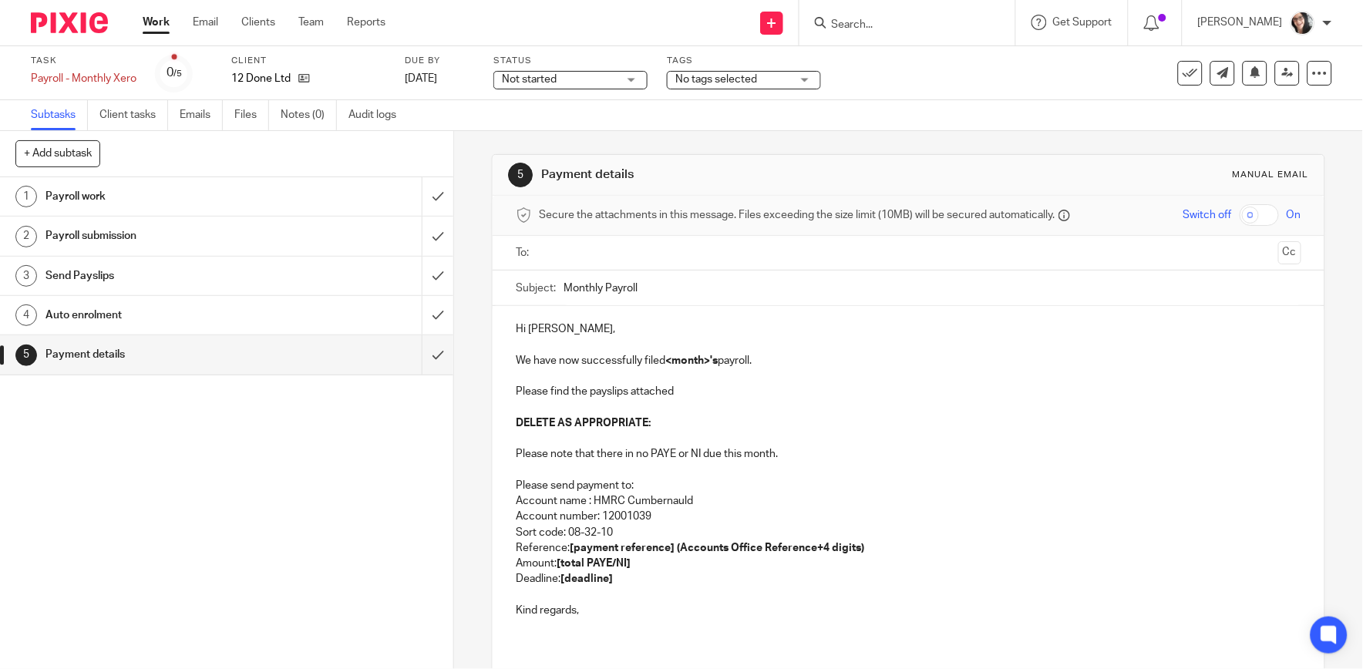
click at [603, 247] on input "text" at bounding box center [907, 253] width 727 height 18
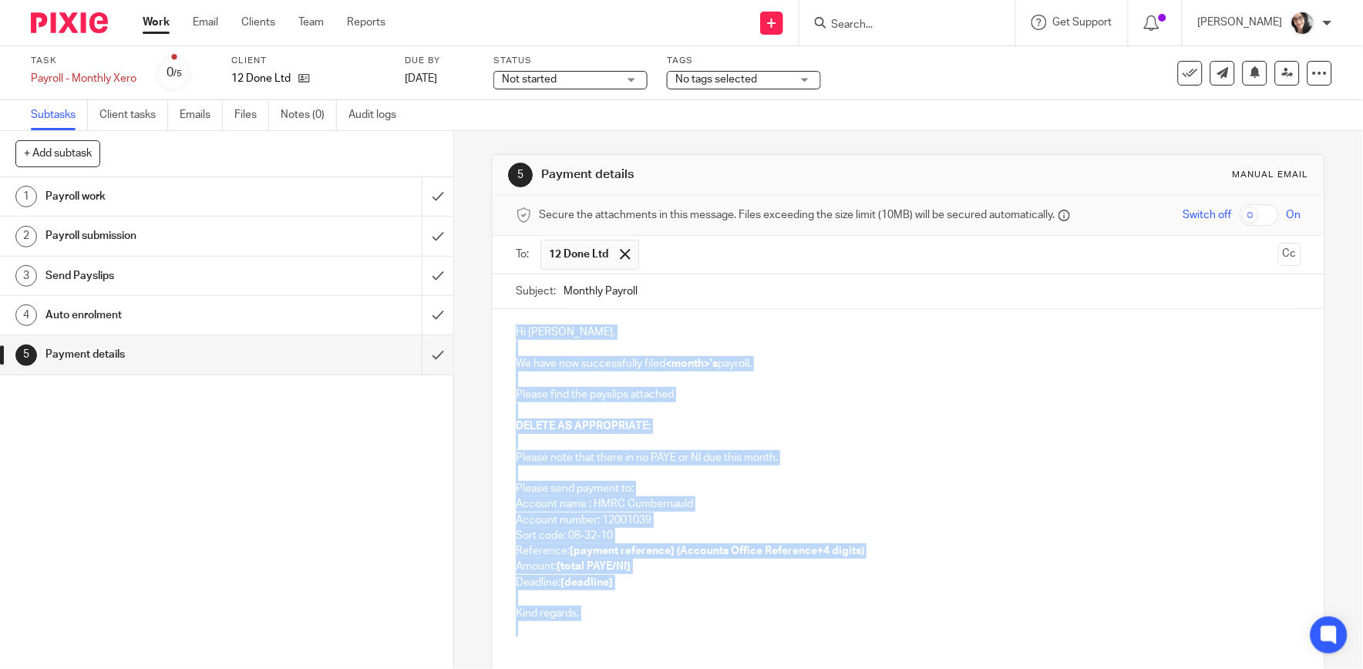
drag, startPoint x: 573, startPoint y: 628, endPoint x: 499, endPoint y: 312, distance: 324.7
click at [499, 312] on div "Hi Vicky, We have now successfully filed <month>'s payroll. Please find the pay…" at bounding box center [908, 478] width 831 height 339
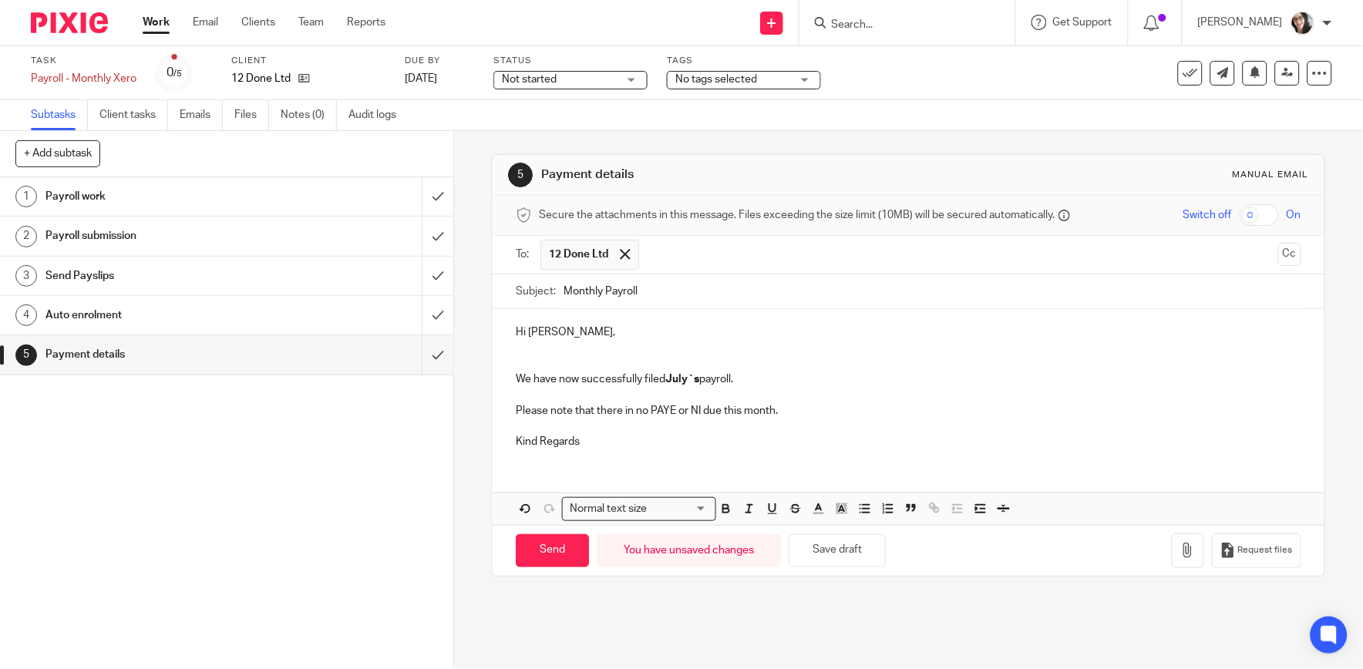
click at [669, 289] on input "Monthly Payroll" at bounding box center [932, 292] width 737 height 35
type input "Monthly Payroll August"
click at [672, 376] on strong "July`s" at bounding box center [682, 379] width 34 height 11
click at [561, 558] on input "Send" at bounding box center [552, 550] width 73 height 33
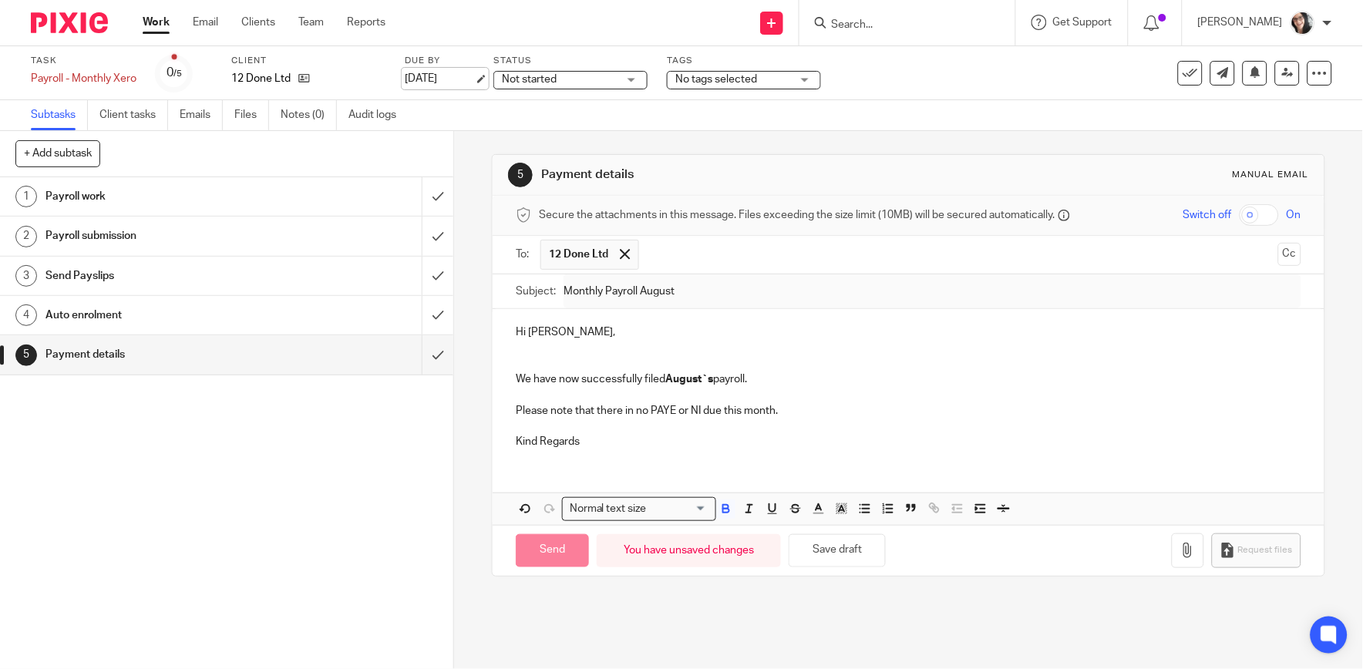
type input "Sent"
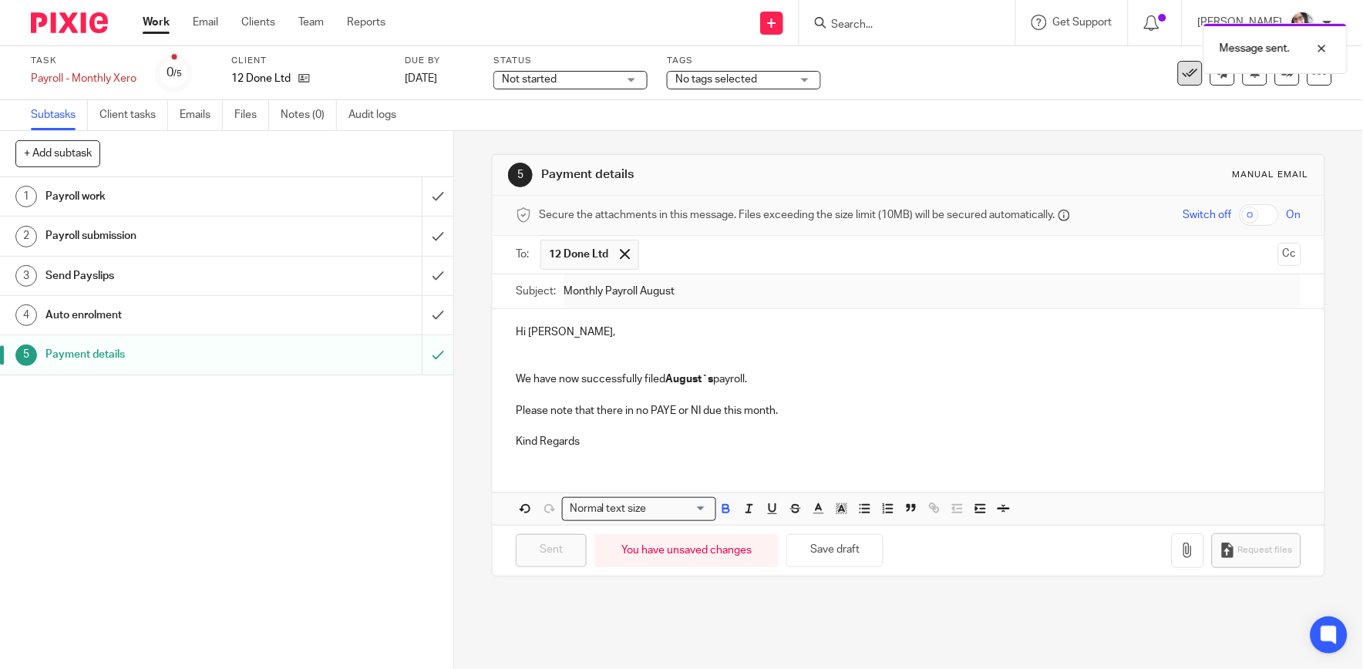
click at [1184, 74] on icon at bounding box center [1190, 73] width 15 height 15
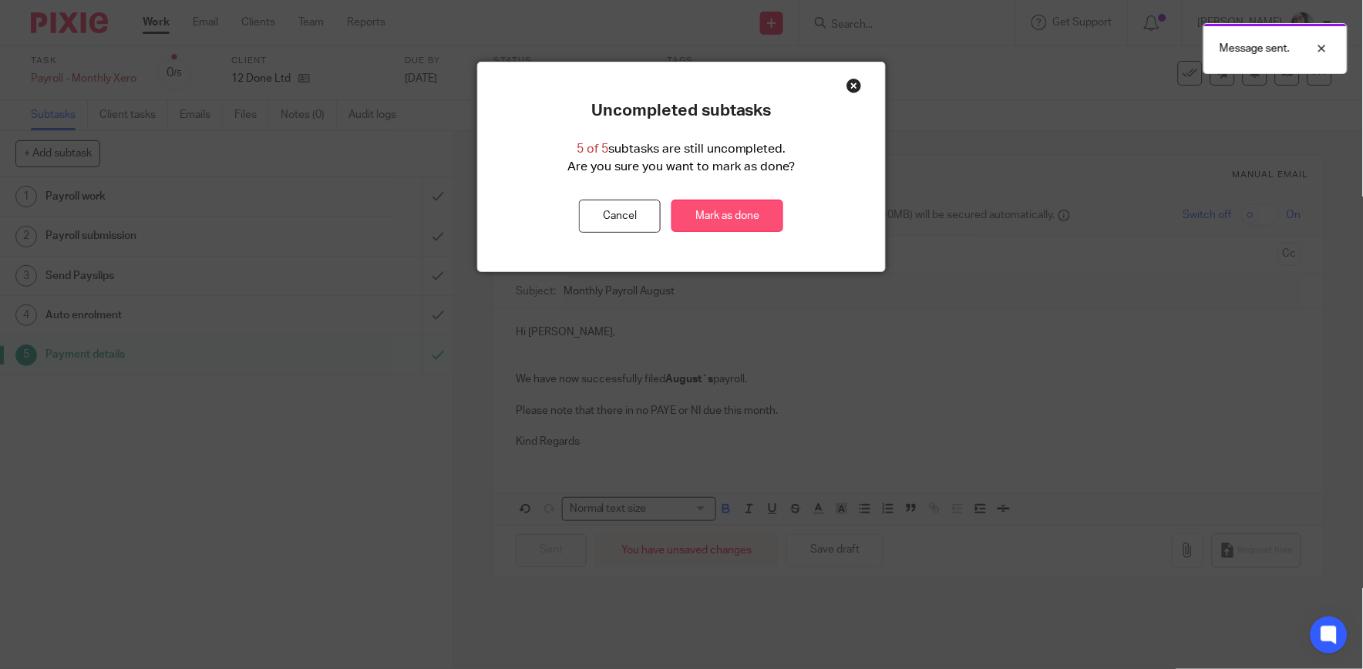
click at [711, 224] on link "Mark as done" at bounding box center [728, 216] width 112 height 33
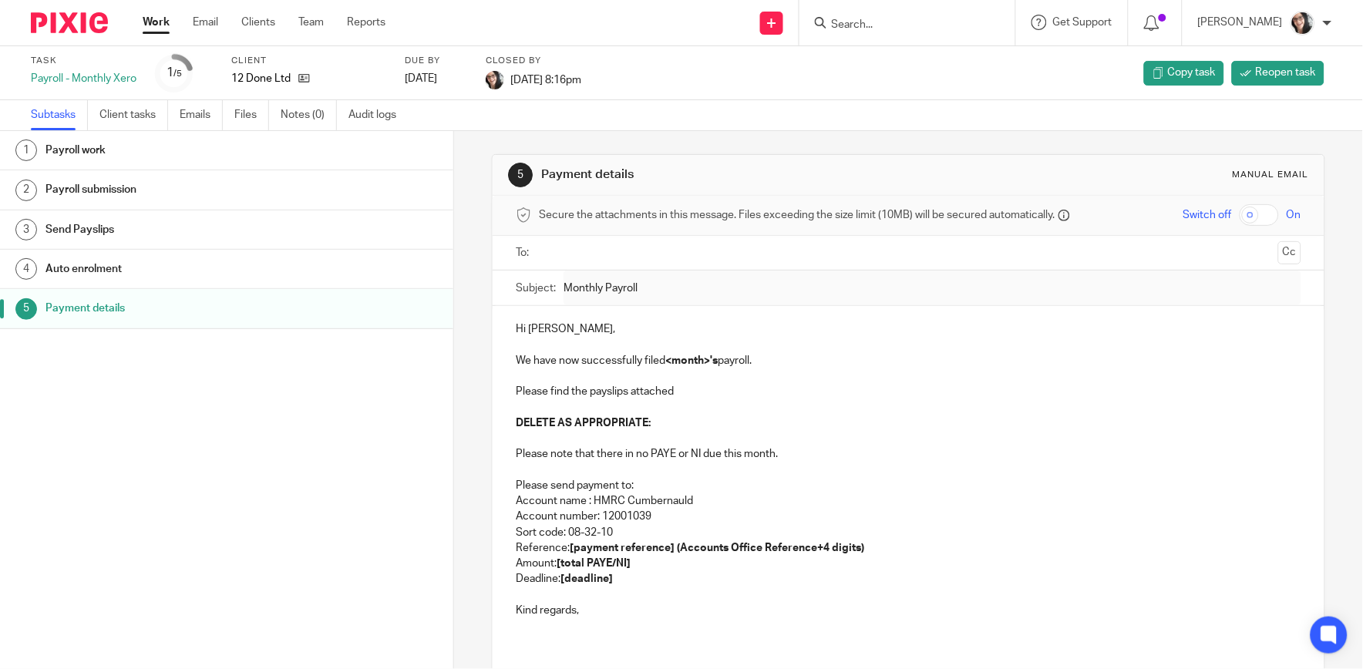
click at [158, 23] on link "Work" at bounding box center [156, 22] width 27 height 15
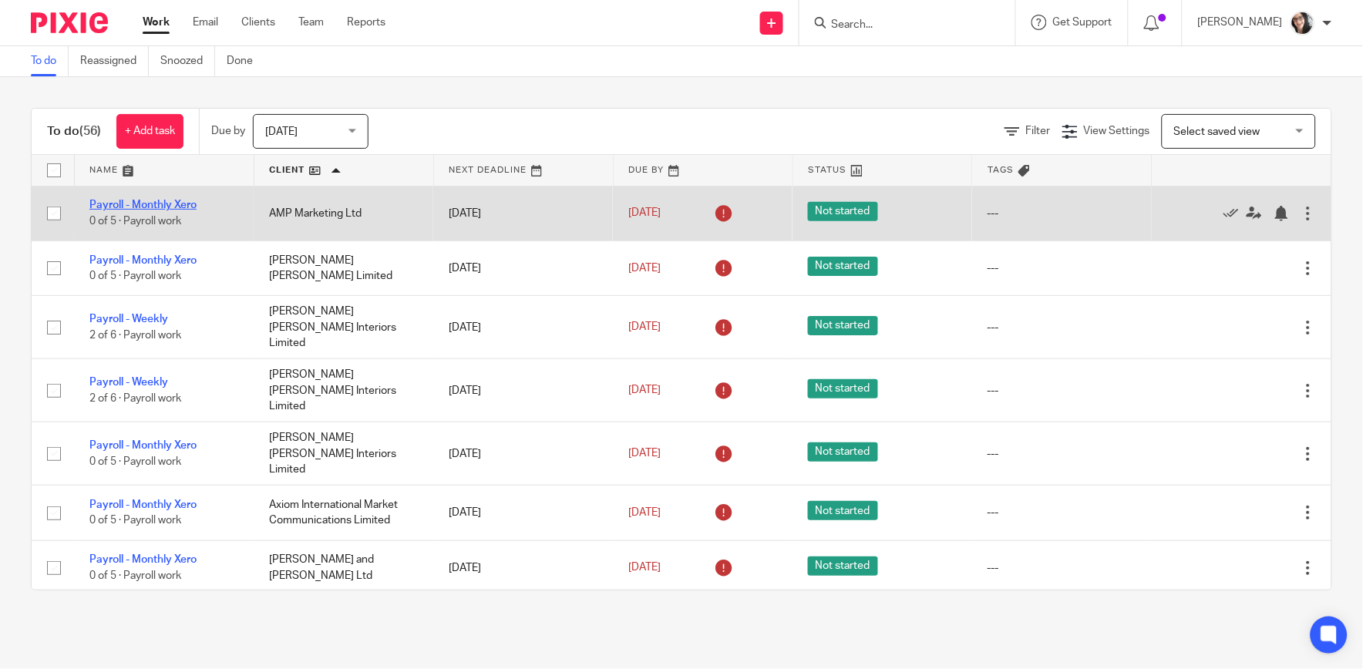
click at [174, 204] on link "Payroll - Monthly Xero" at bounding box center [142, 205] width 107 height 11
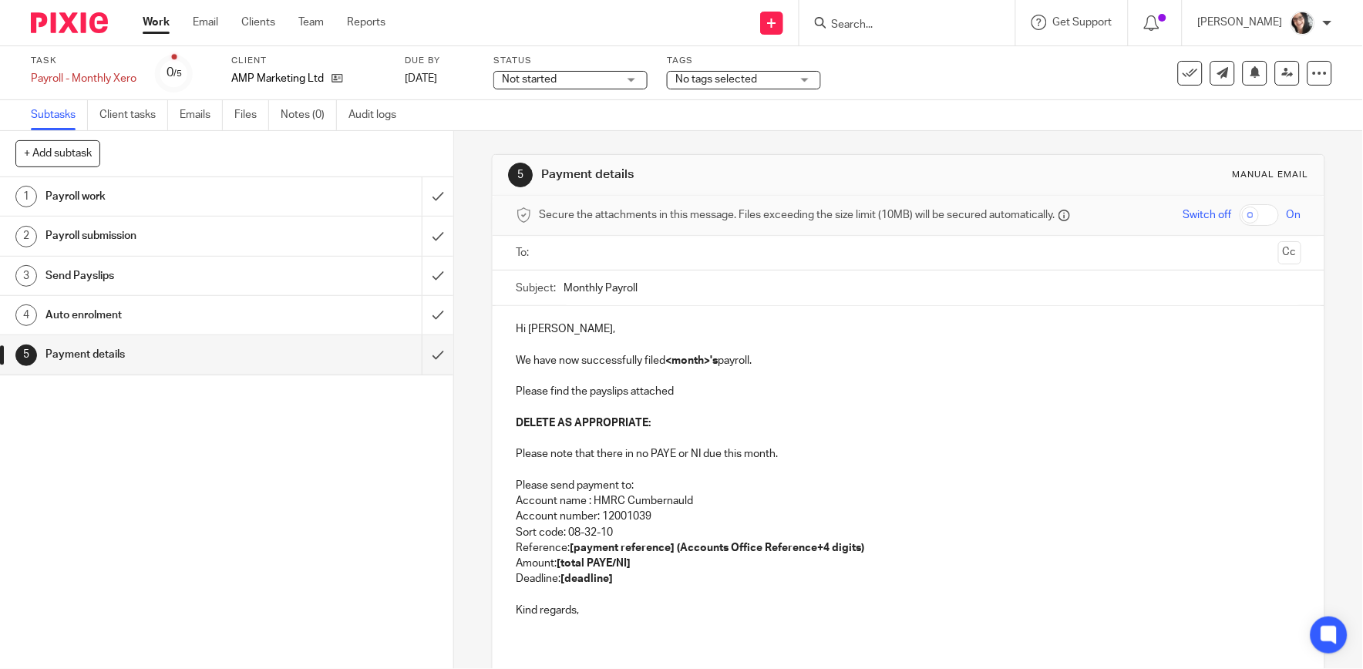
click at [695, 289] on input "Monthly Payroll" at bounding box center [932, 288] width 737 height 35
type input "Monthly Payroll August"
click at [763, 335] on p "Hi Anneliese," at bounding box center [908, 329] width 785 height 15
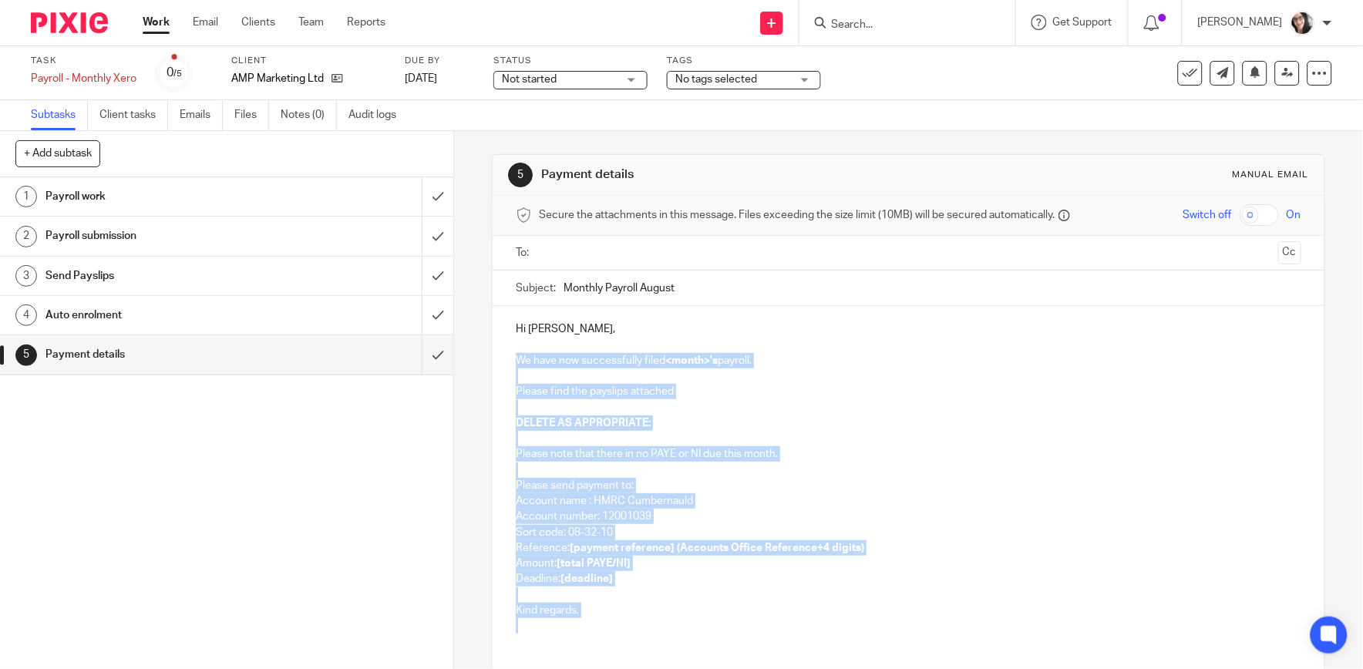
drag, startPoint x: 578, startPoint y: 628, endPoint x: 510, endPoint y: 364, distance: 272.5
click at [510, 364] on div "Hi Anneliese, We have now successfully filed <month>'s payroll. Please find the…" at bounding box center [908, 475] width 831 height 339
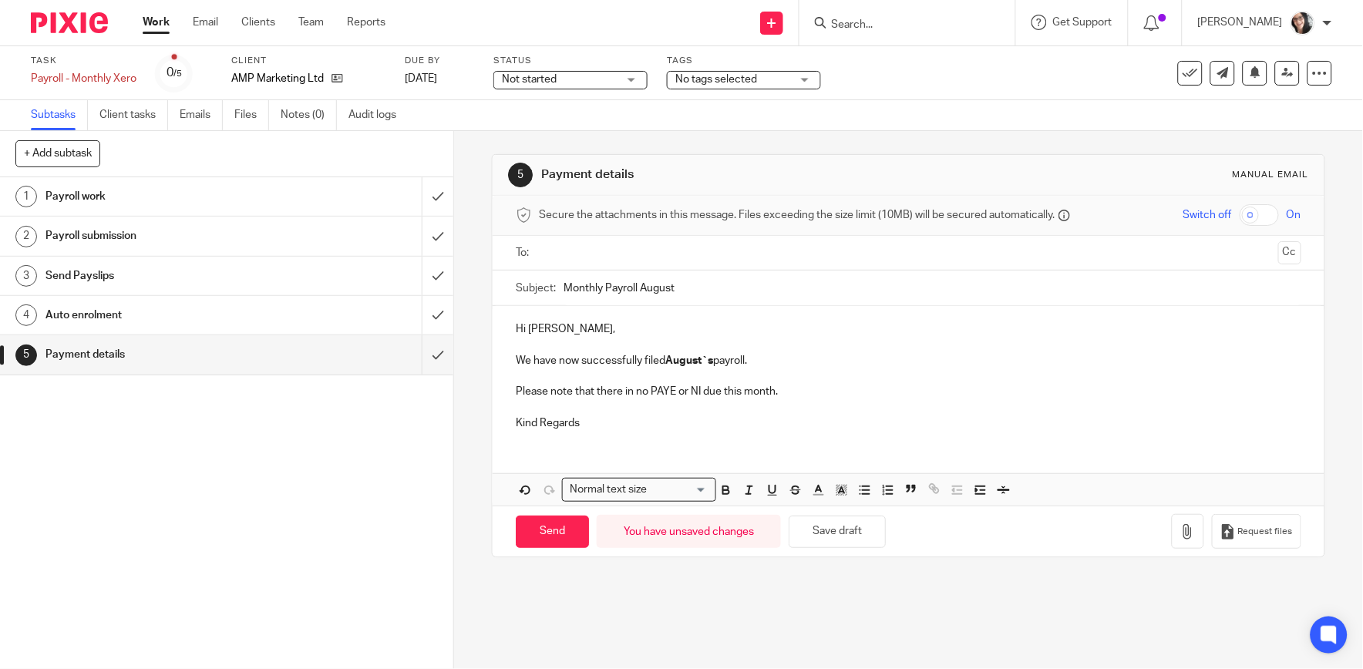
click at [568, 255] on input "text" at bounding box center [907, 253] width 727 height 18
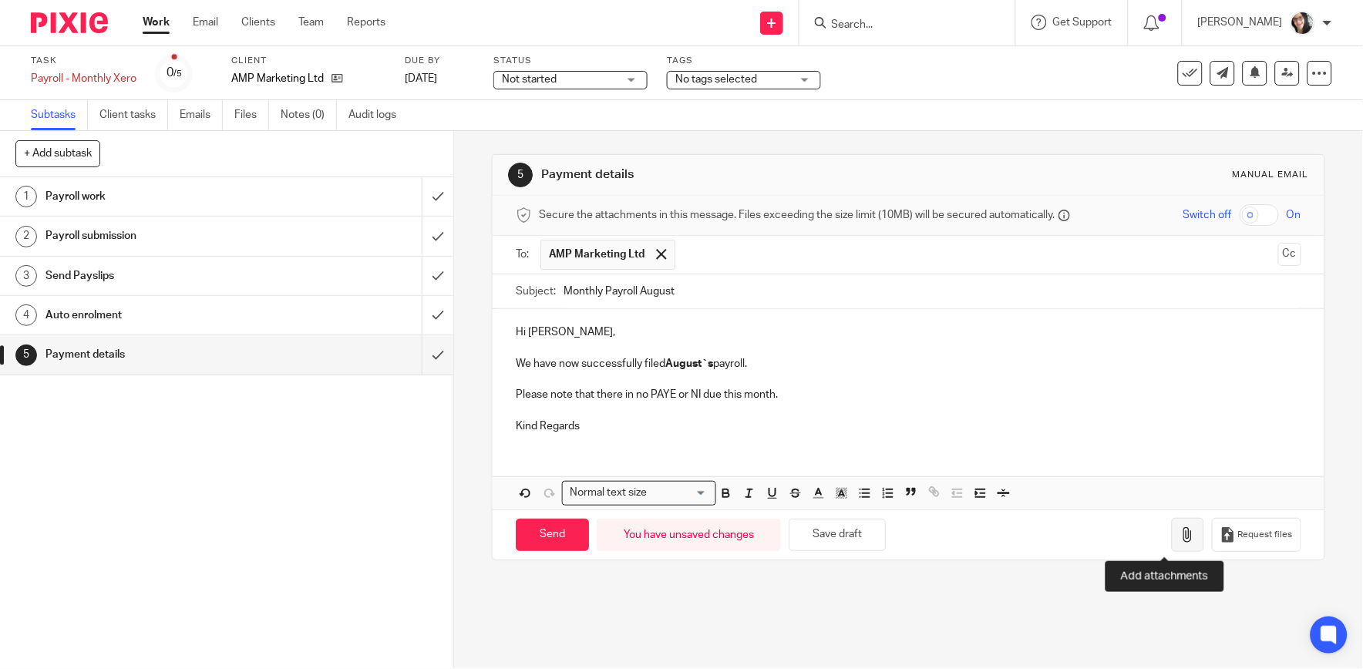
click at [1181, 535] on icon "button" at bounding box center [1188, 534] width 15 height 15
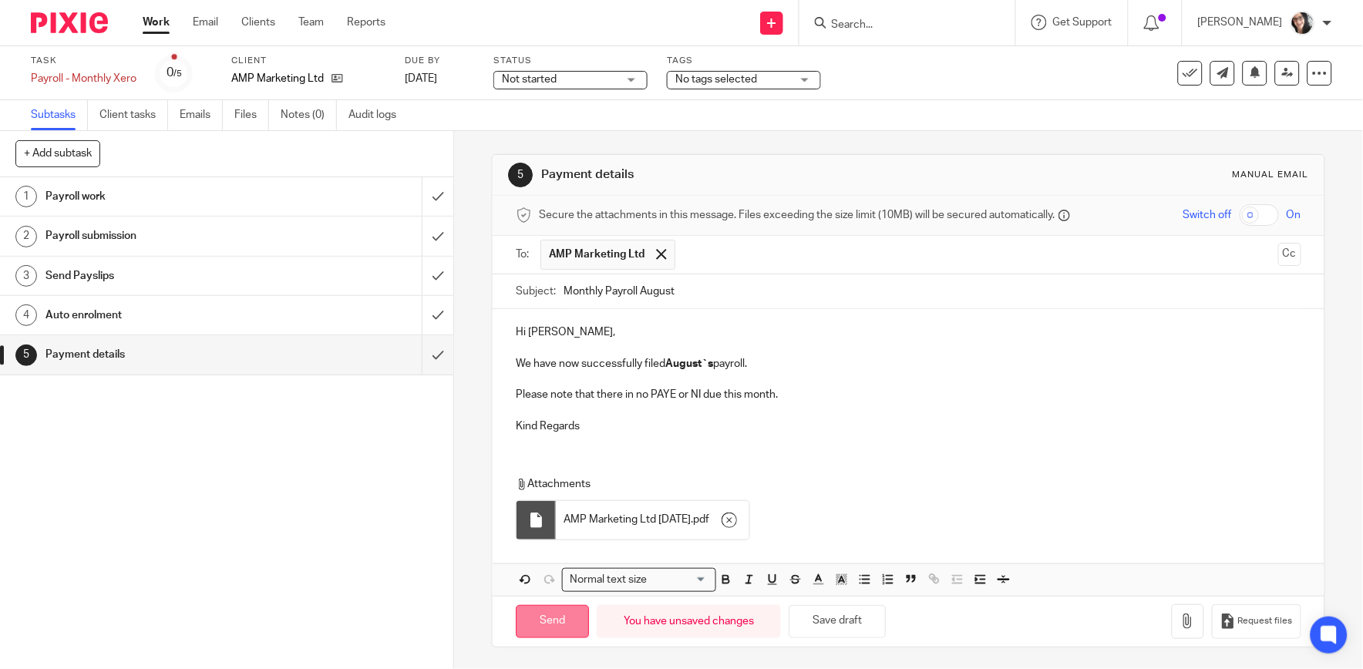
click at [546, 619] on input "Send" at bounding box center [552, 621] width 73 height 33
type input "Sent"
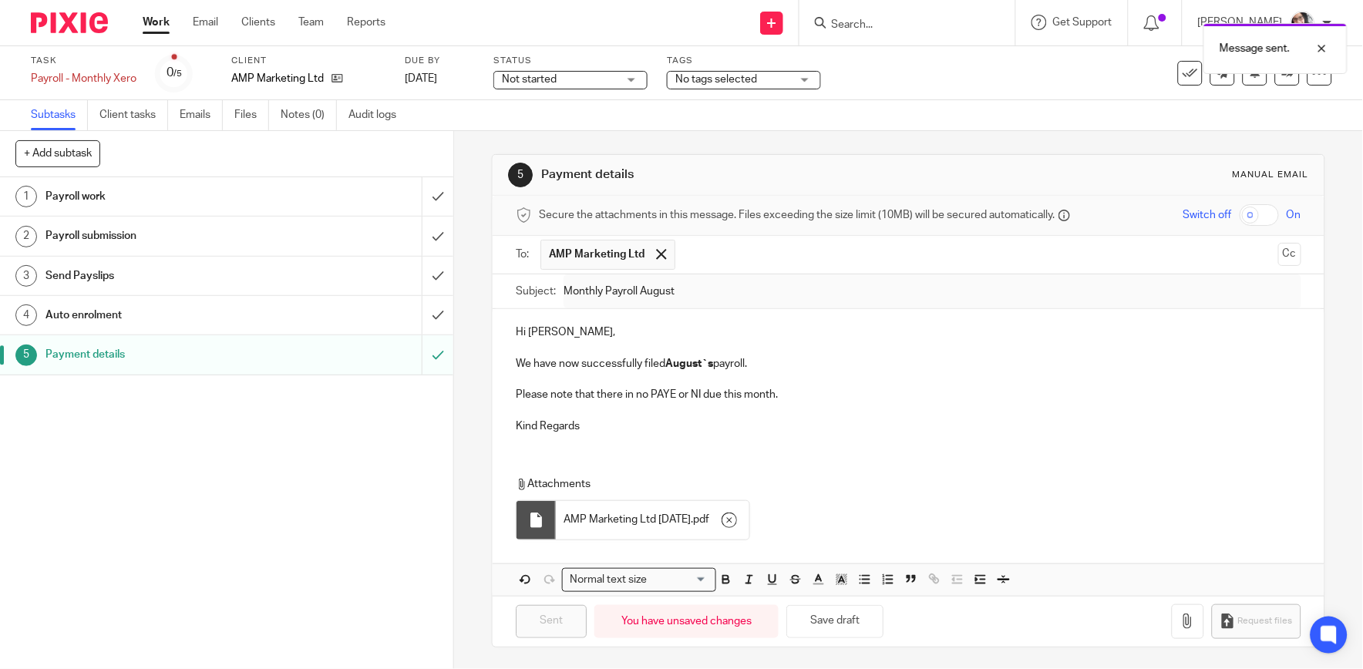
click at [1183, 76] on icon at bounding box center [1190, 73] width 15 height 15
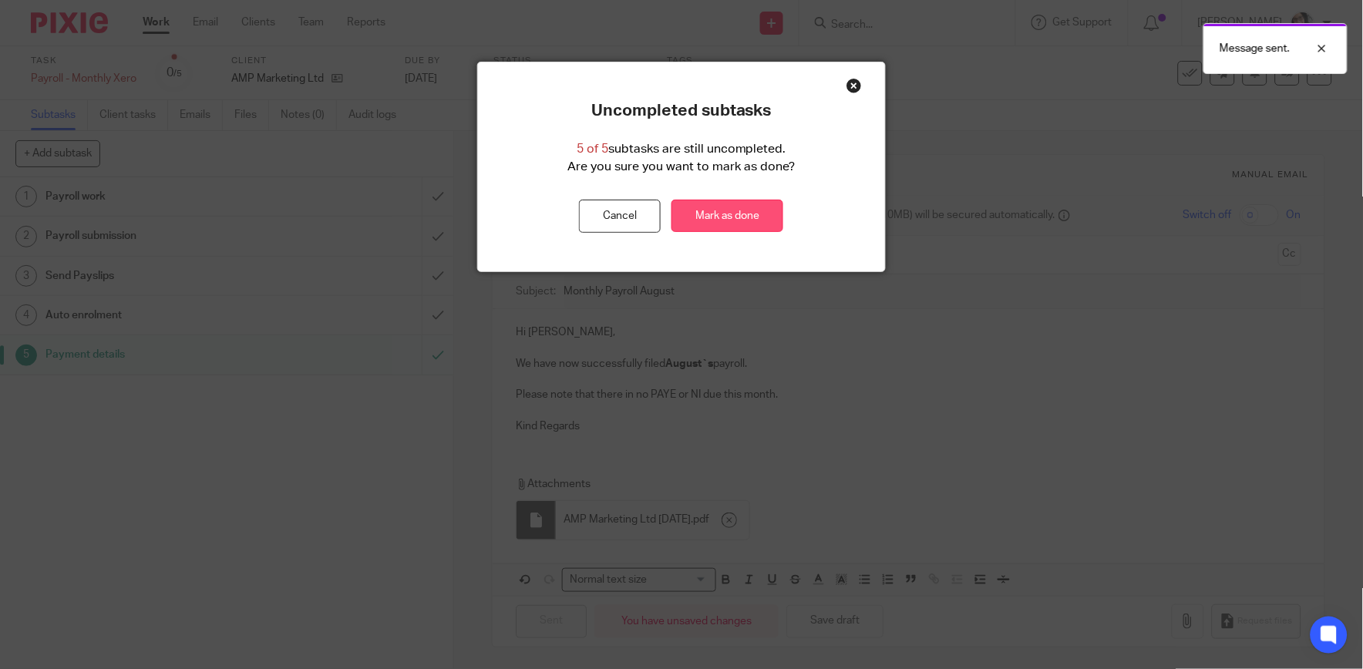
drag, startPoint x: 750, startPoint y: 213, endPoint x: 749, endPoint y: 204, distance: 9.4
click at [750, 213] on link "Mark as done" at bounding box center [728, 216] width 112 height 33
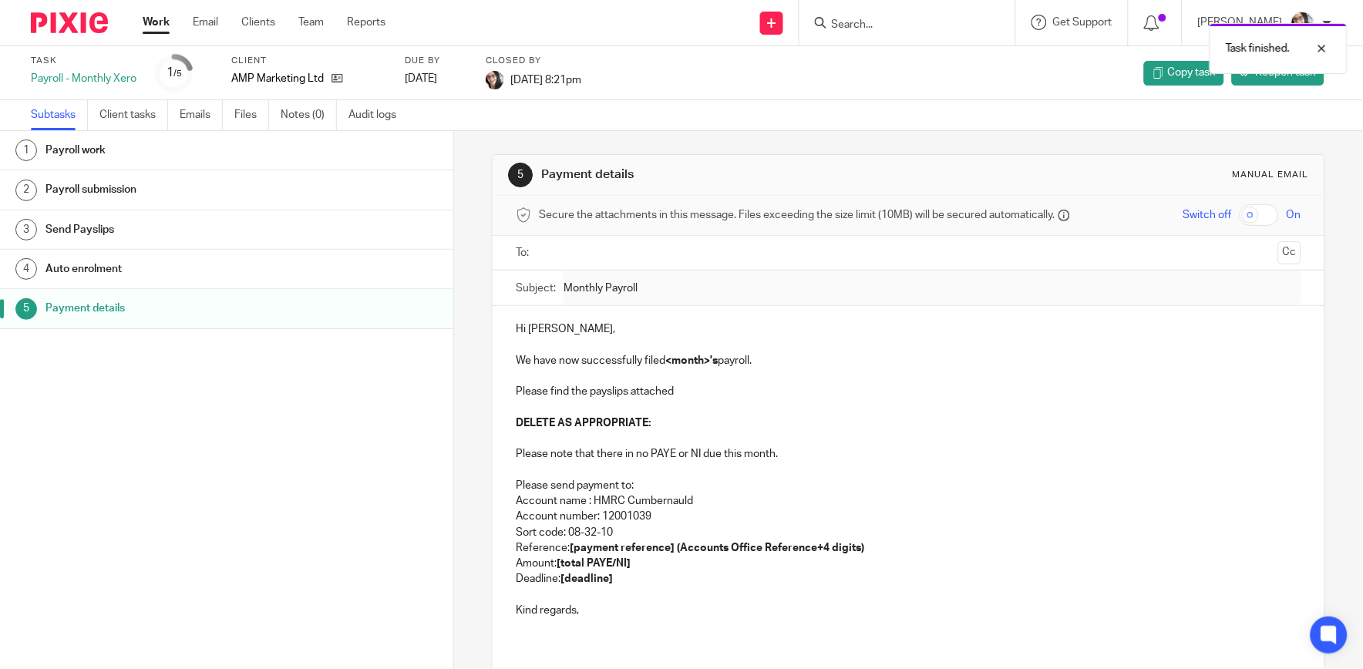
click at [150, 23] on link "Work" at bounding box center [156, 22] width 27 height 15
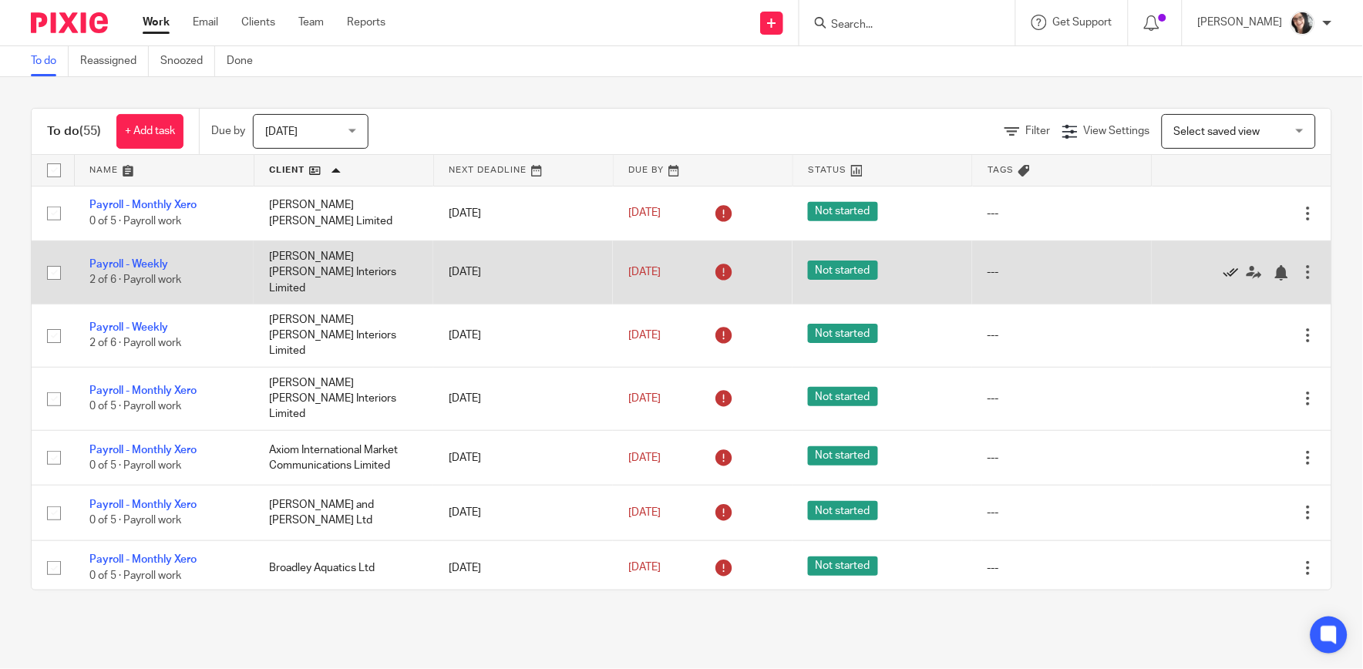
click at [1224, 270] on icon at bounding box center [1231, 272] width 15 height 15
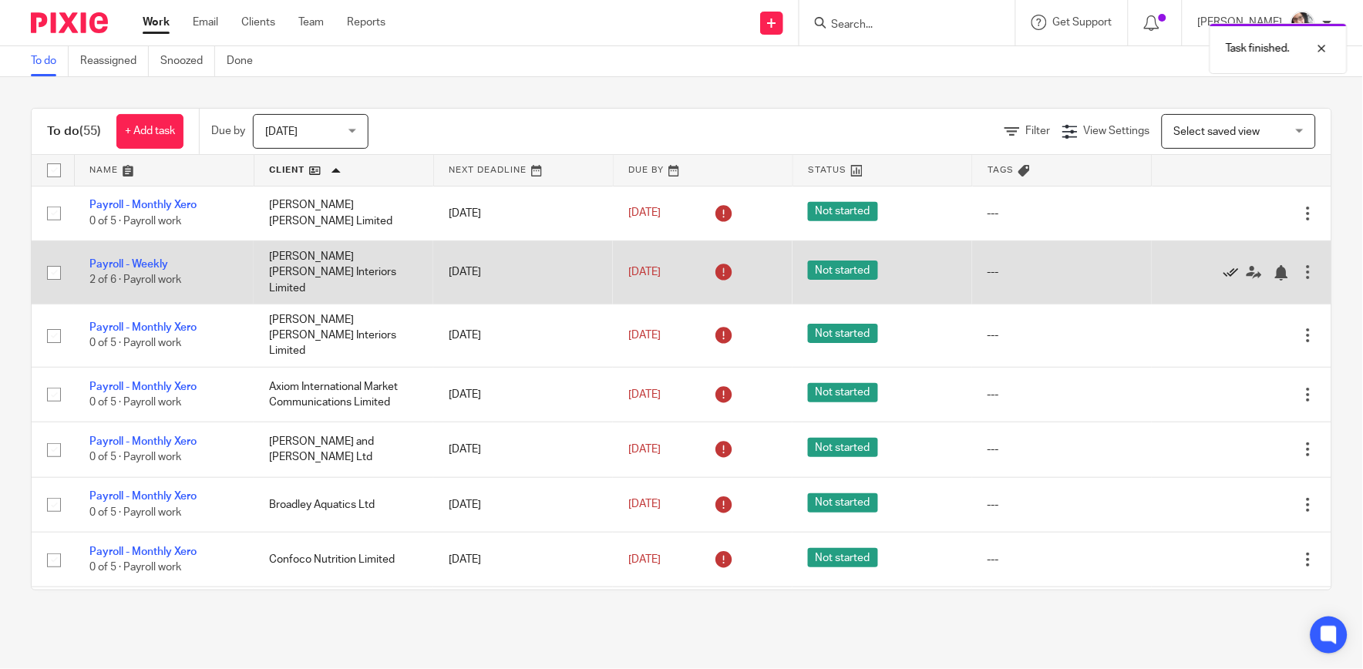
click at [1224, 270] on icon at bounding box center [1231, 272] width 15 height 15
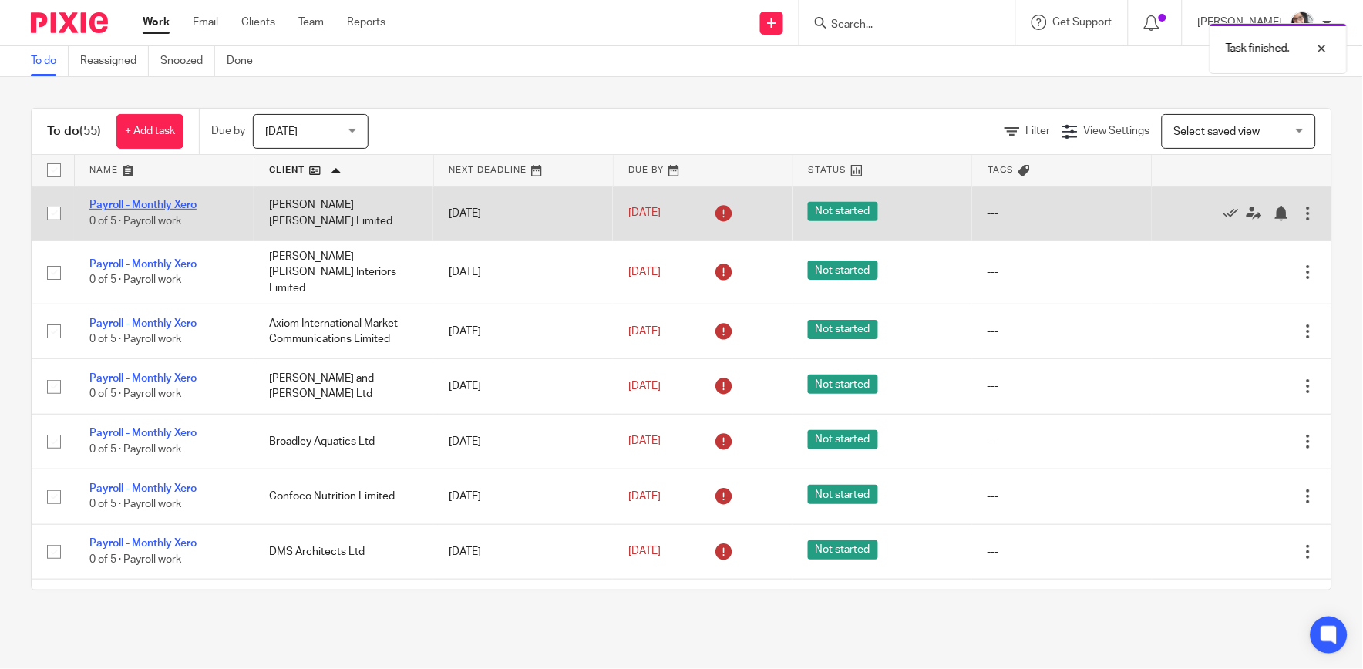
click at [125, 204] on link "Payroll - Monthly Xero" at bounding box center [142, 205] width 107 height 11
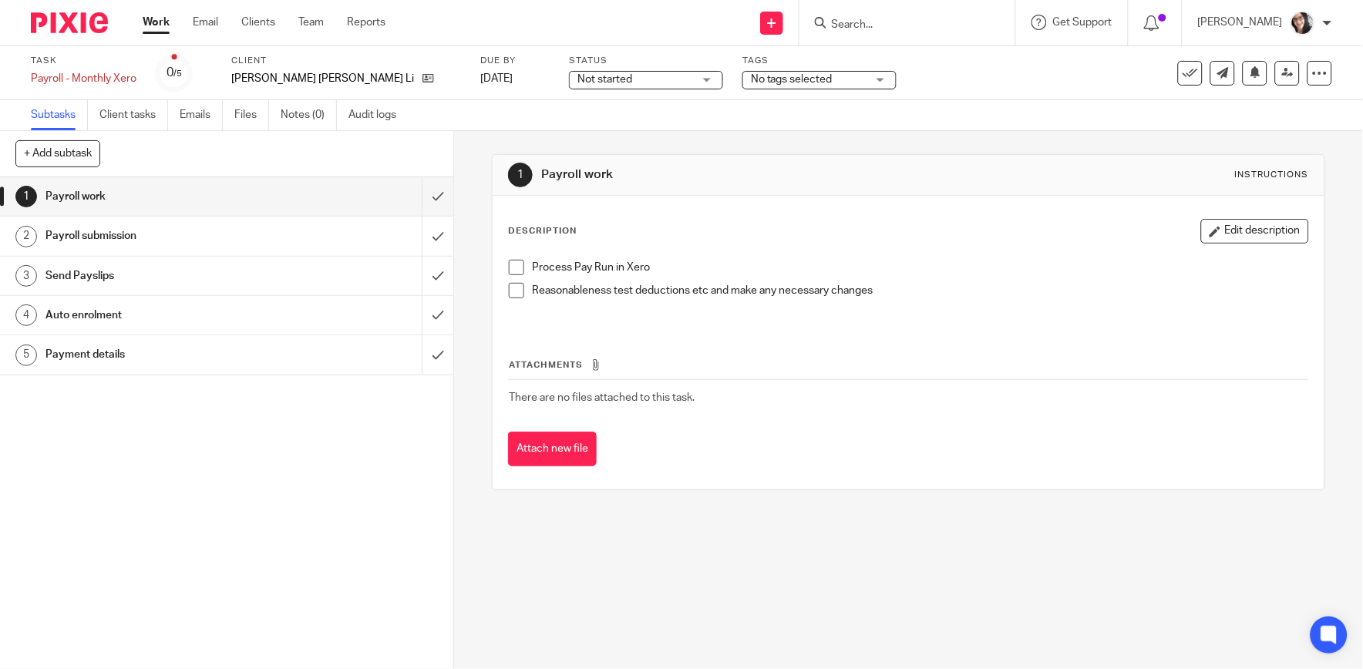
click at [83, 357] on h1 "Payment details" at bounding box center [165, 354] width 241 height 23
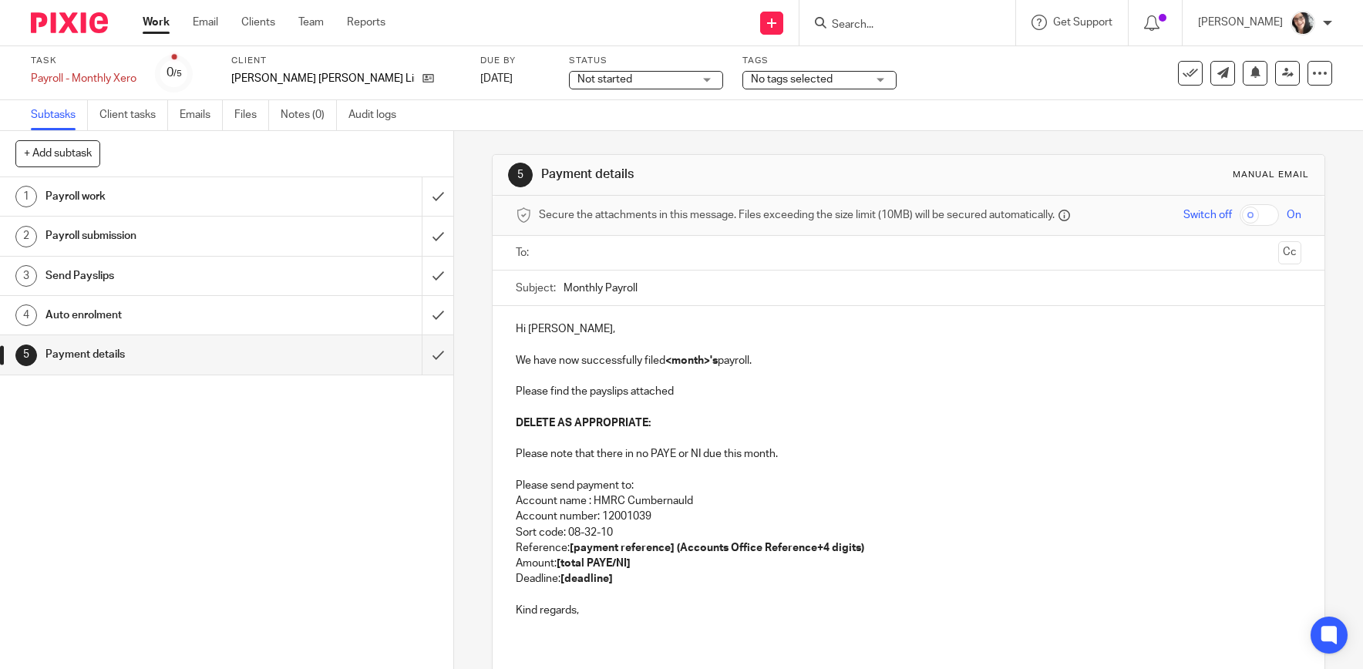
click at [611, 244] on input "text" at bounding box center [907, 253] width 727 height 18
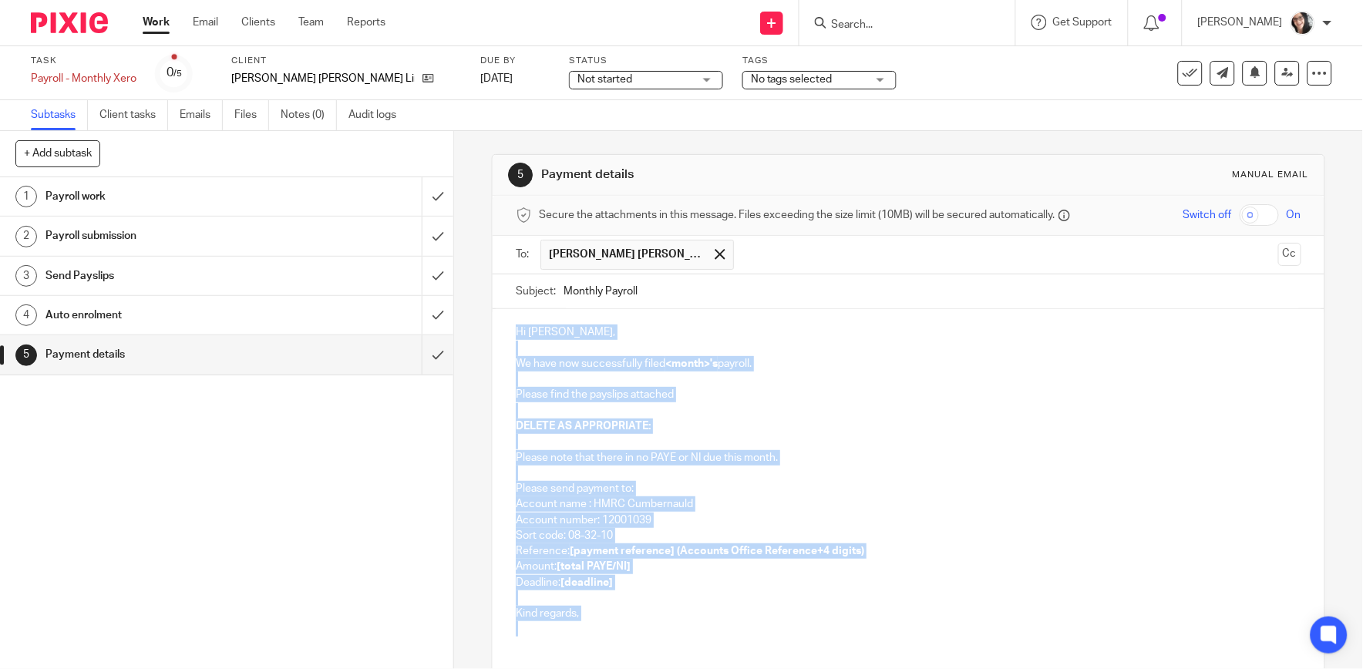
drag, startPoint x: 588, startPoint y: 628, endPoint x: 489, endPoint y: 316, distance: 327.0
click at [493, 316] on div "Hi Hazel, We have now successfully filed <month>'s payroll. Please find the pay…" at bounding box center [908, 478] width 831 height 339
paste div
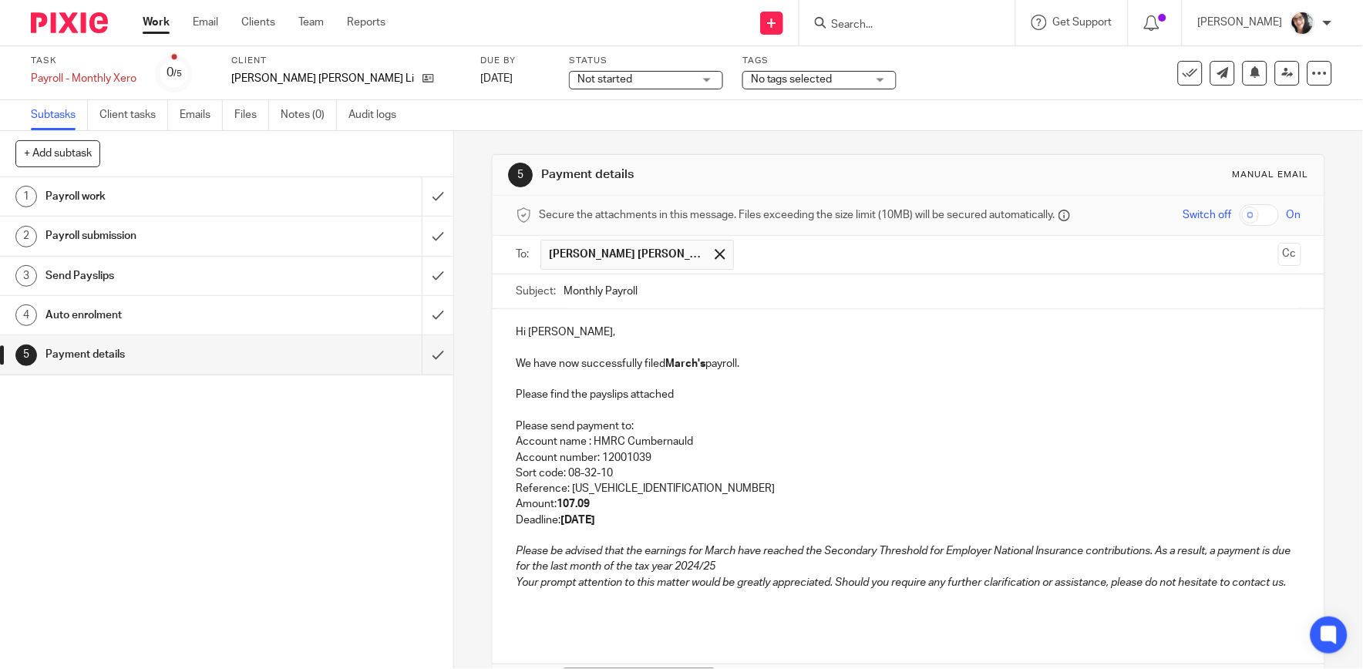
click at [676, 365] on strong "March's" at bounding box center [685, 364] width 40 height 11
click at [676, 366] on strong "March's" at bounding box center [685, 364] width 40 height 11
click at [689, 295] on input "Monthly Payroll" at bounding box center [932, 292] width 737 height 35
click at [633, 291] on input "Monthly PayrollAugust" at bounding box center [932, 292] width 737 height 35
click at [700, 365] on strong "August" at bounding box center [683, 364] width 36 height 11
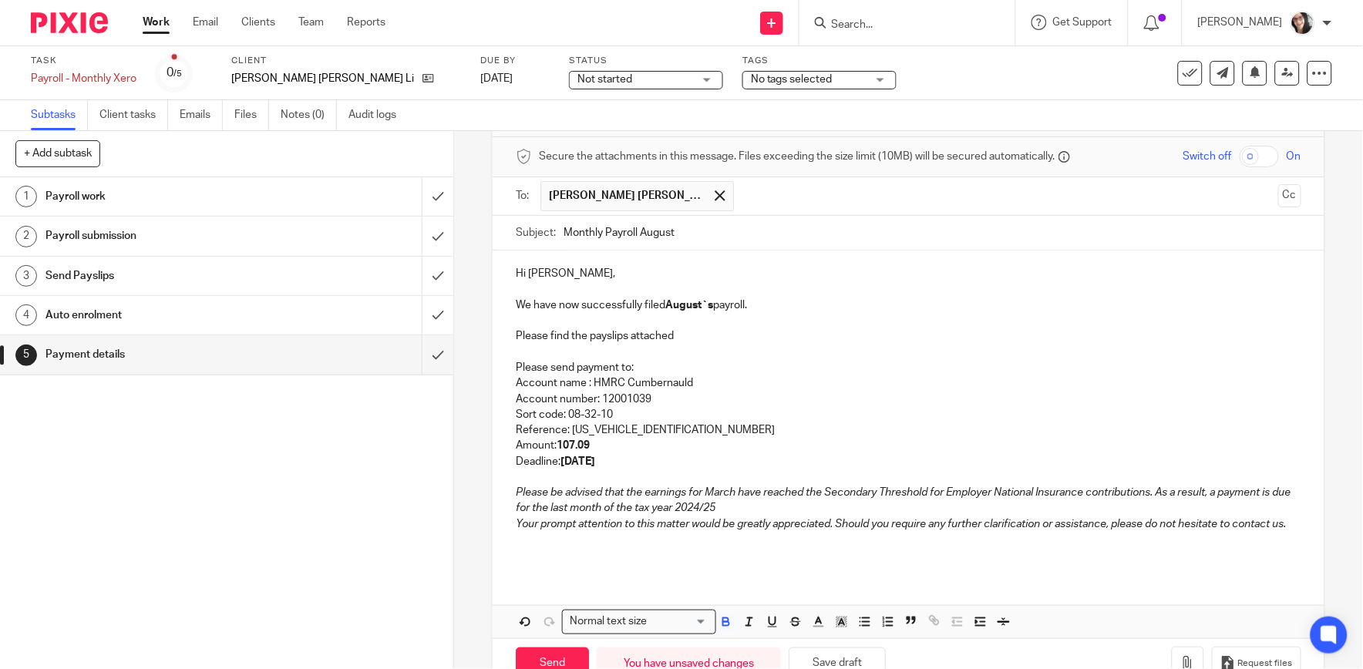
scroll to position [86, 0]
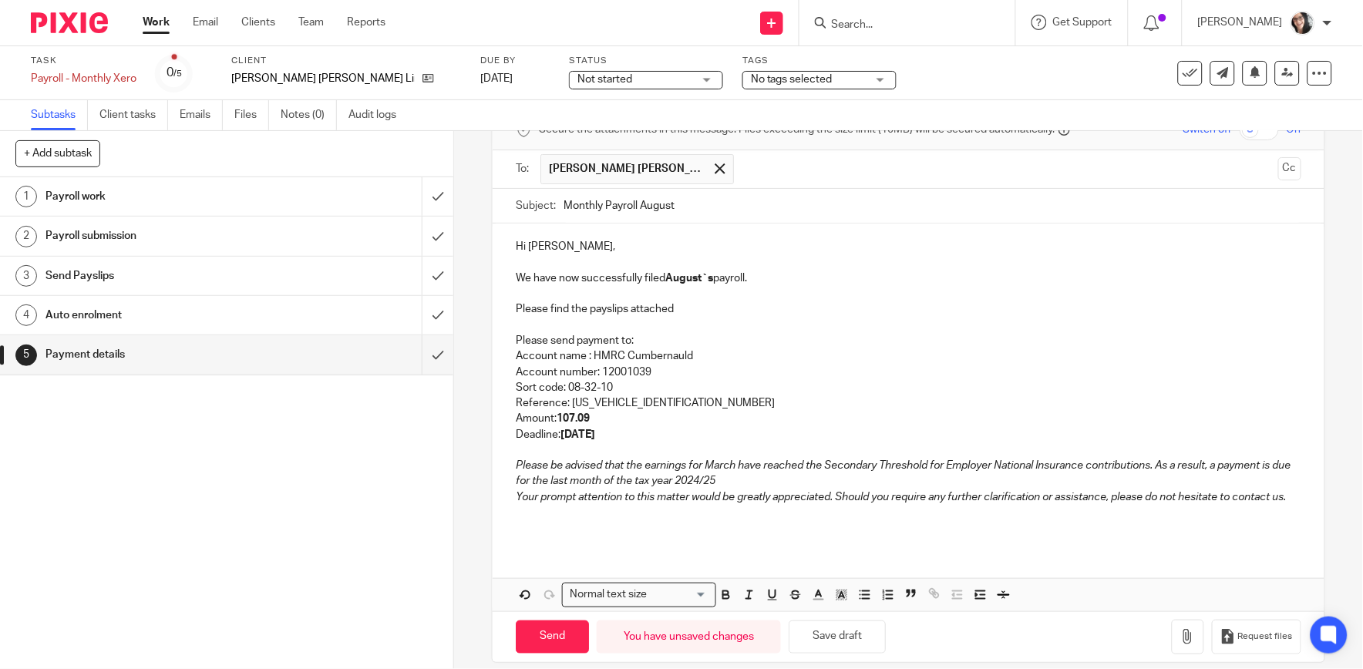
drag, startPoint x: 676, startPoint y: 404, endPoint x: 686, endPoint y: 446, distance: 42.8
click at [679, 404] on p "Reference: 475PV011668692512" at bounding box center [908, 403] width 785 height 15
click at [595, 433] on strong "19th of April 25" at bounding box center [578, 435] width 35 height 11
click at [571, 436] on strong "19th of September 25" at bounding box center [578, 435] width 35 height 11
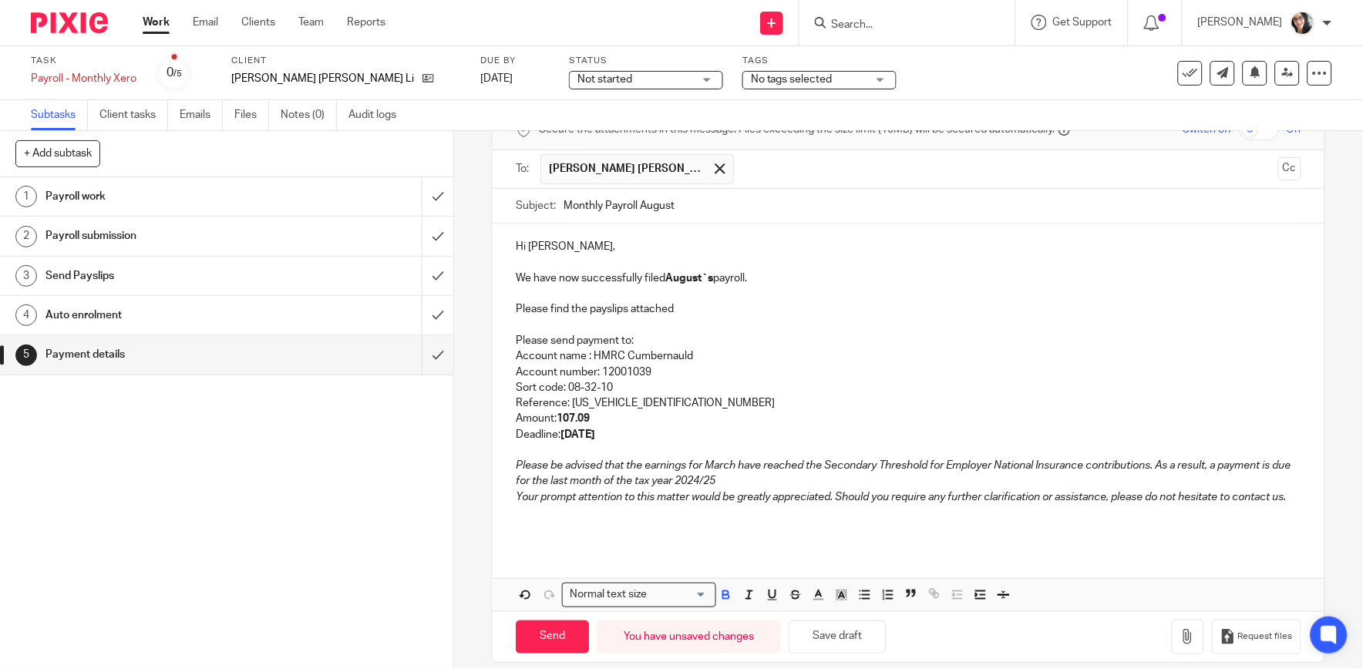
click at [982, 327] on p at bounding box center [908, 325] width 785 height 15
click at [711, 467] on em "Please be advised that the earnings for March have reached the Secondary Thresh…" at bounding box center [904, 473] width 777 height 26
click at [715, 483] on em "Please be advised that the earnings for August have reached the Secondary Thres…" at bounding box center [906, 473] width 781 height 26
click at [1172, 644] on button "button" at bounding box center [1188, 637] width 32 height 35
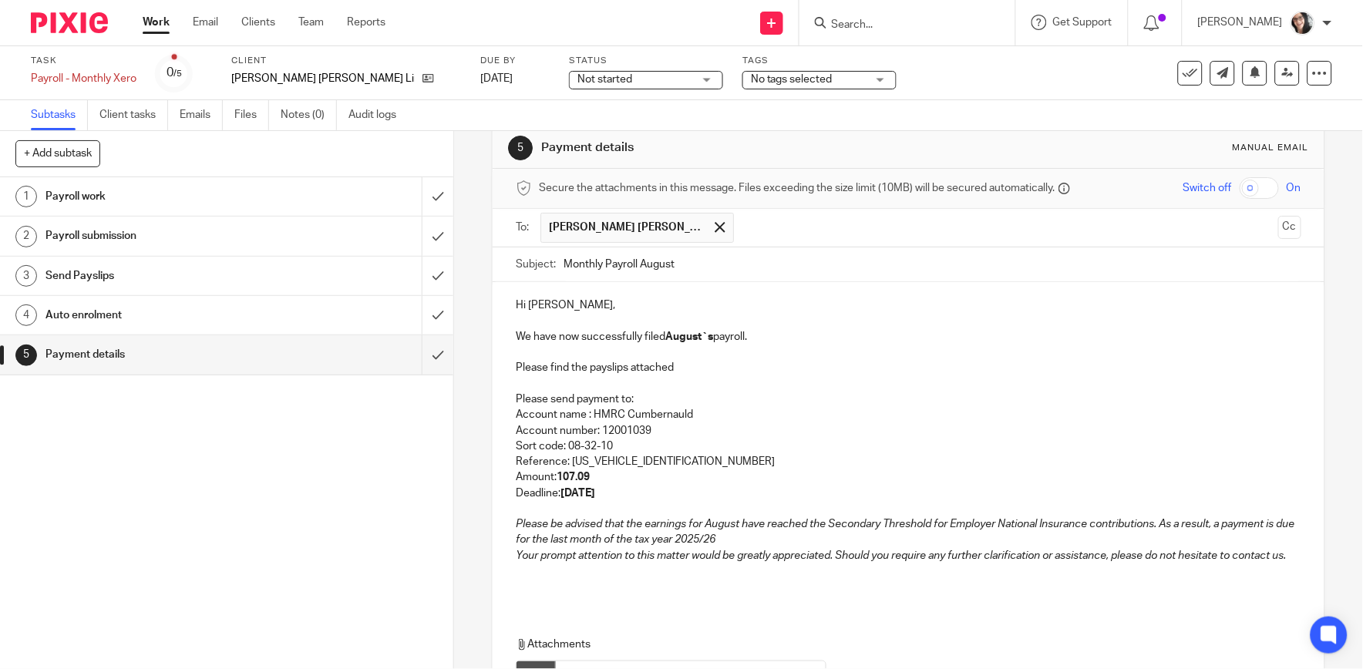
scroll to position [0, 0]
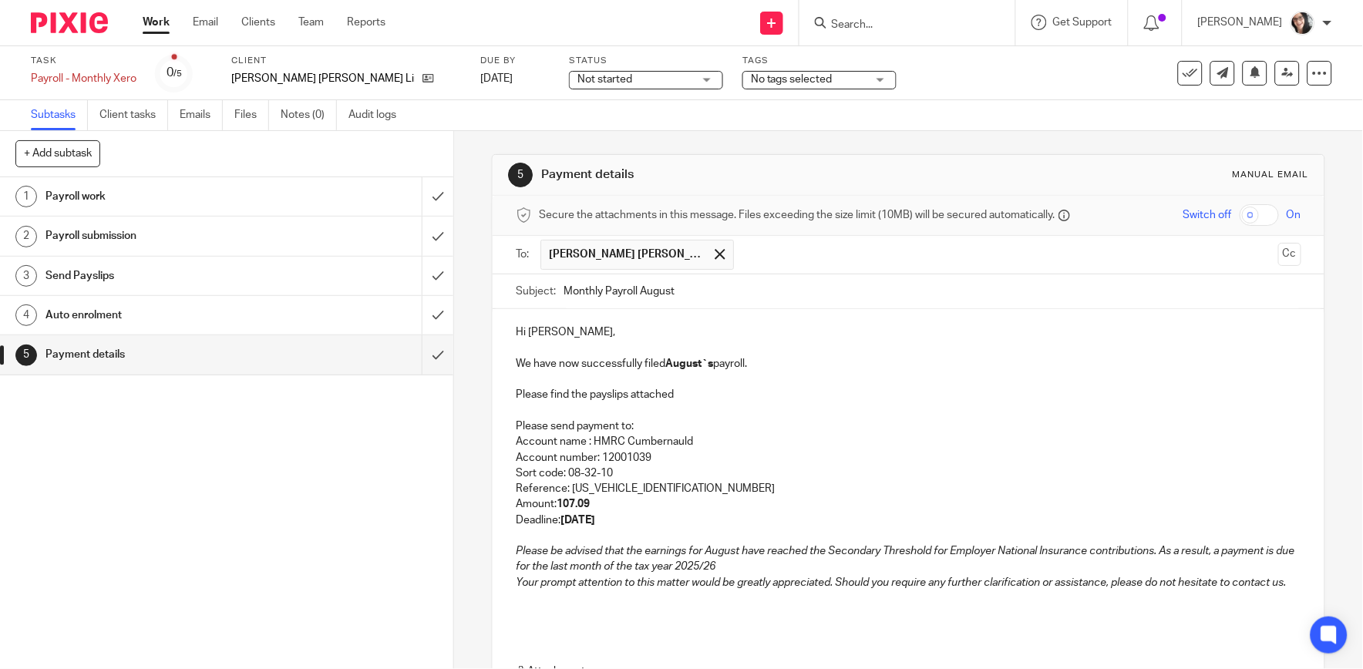
click at [756, 290] on input "Monthly Payroll August" at bounding box center [932, 292] width 737 height 35
drag, startPoint x: 671, startPoint y: 295, endPoint x: 676, endPoint y: 302, distance: 8.8
click at [672, 295] on input "Monthly Payroll August HMRC payment" at bounding box center [932, 292] width 737 height 35
click at [680, 295] on input "Monthly Payroll August HMRC payment" at bounding box center [932, 292] width 737 height 35
click at [672, 293] on input "Monthly Payroll August HMRC payment" at bounding box center [932, 292] width 737 height 35
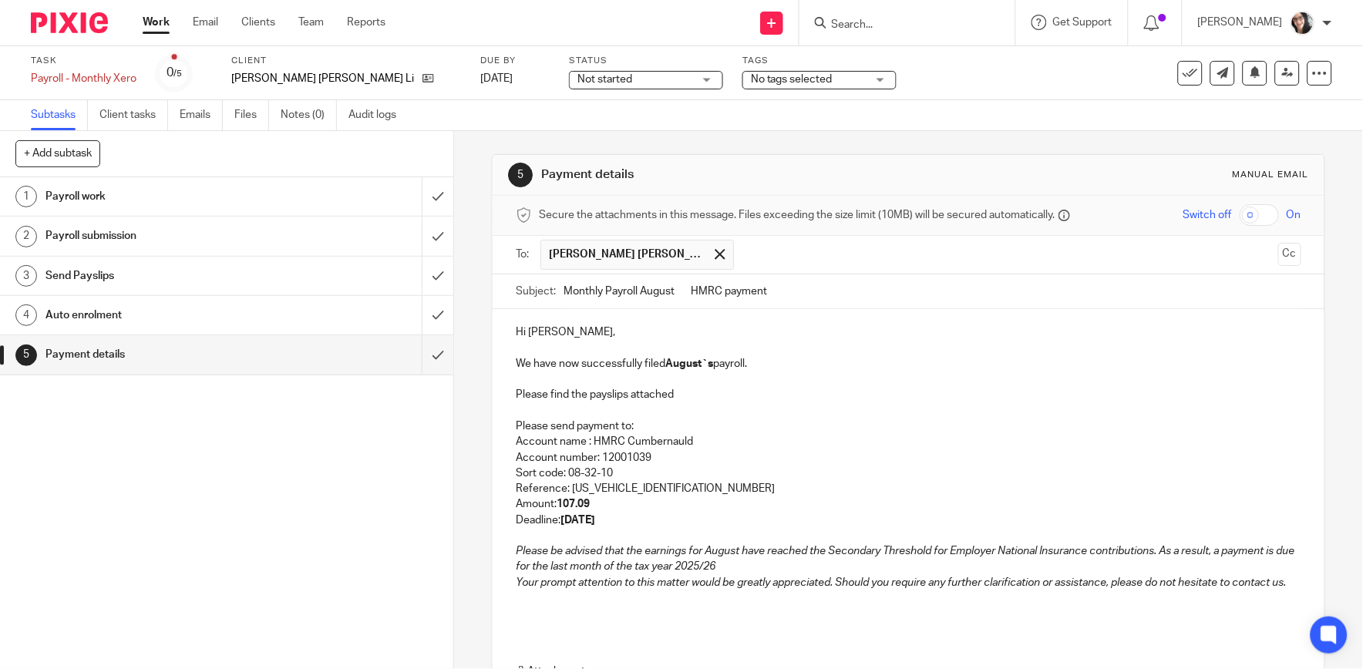
click at [827, 291] on input "Monthly Payroll August HMRC payment" at bounding box center [932, 292] width 737 height 35
type input "Monthly Payroll August HMRC payment"
drag, startPoint x: 592, startPoint y: 509, endPoint x: 558, endPoint y: 505, distance: 34.9
click at [558, 505] on p "Amount: 107.09" at bounding box center [908, 504] width 785 height 15
click at [733, 486] on p "Reference: 475PV011668692605" at bounding box center [908, 488] width 785 height 15
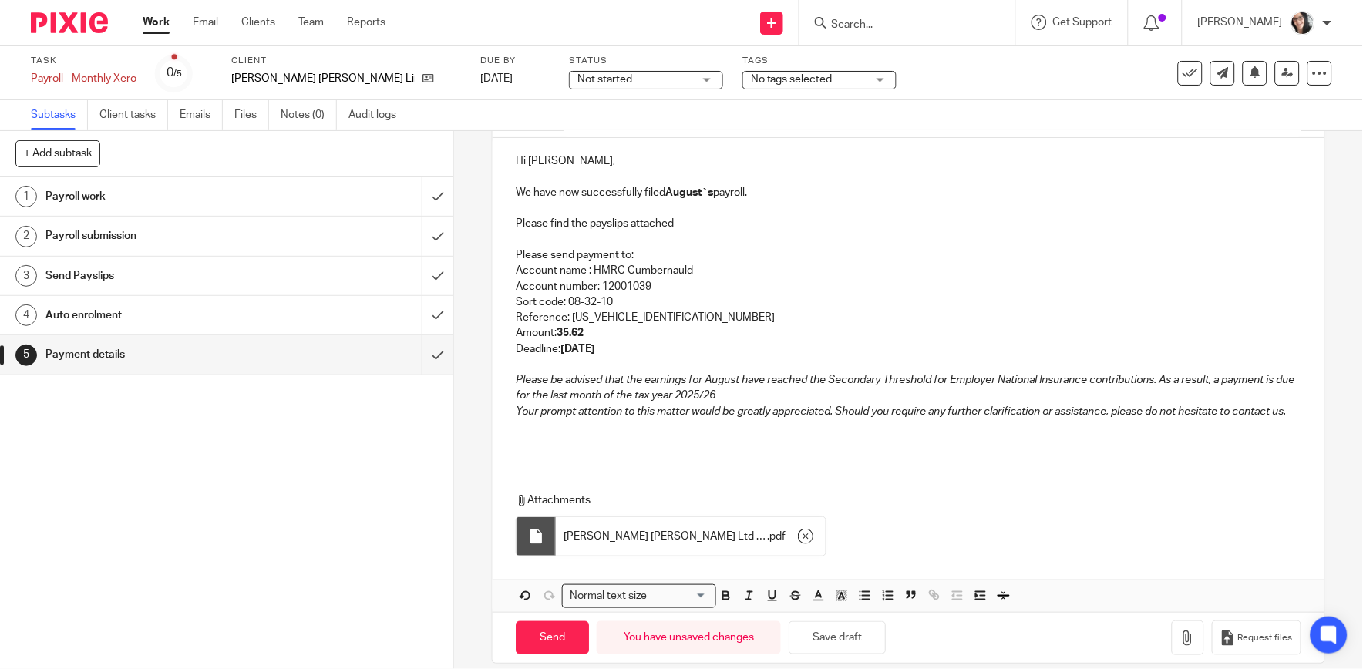
scroll to position [205, 0]
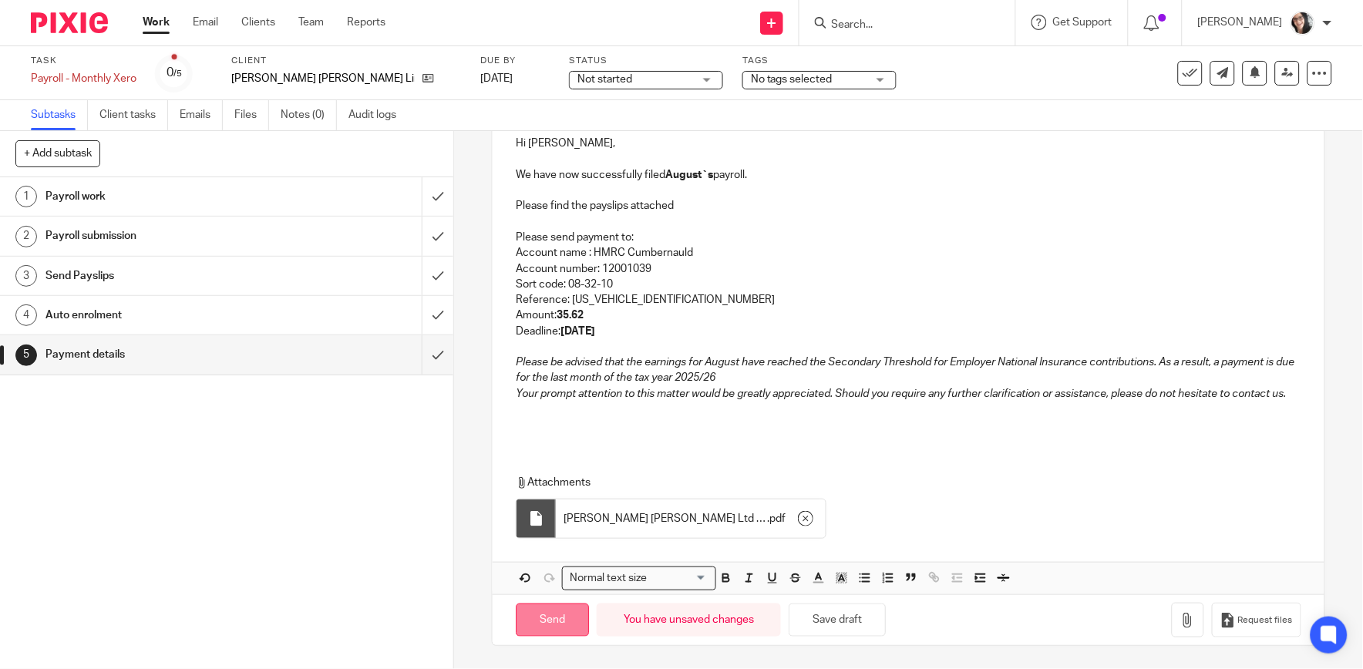
click at [556, 623] on input "Send" at bounding box center [552, 620] width 73 height 33
type input "Sent"
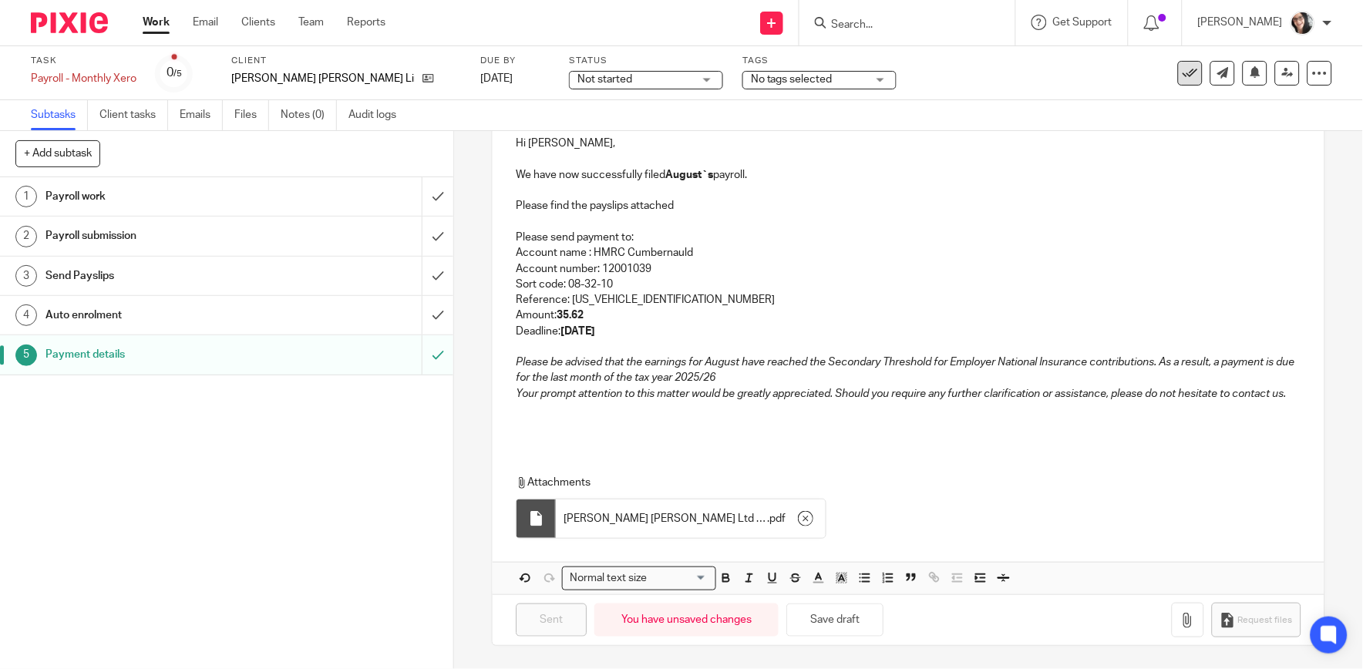
click at [1183, 69] on icon at bounding box center [1190, 73] width 15 height 15
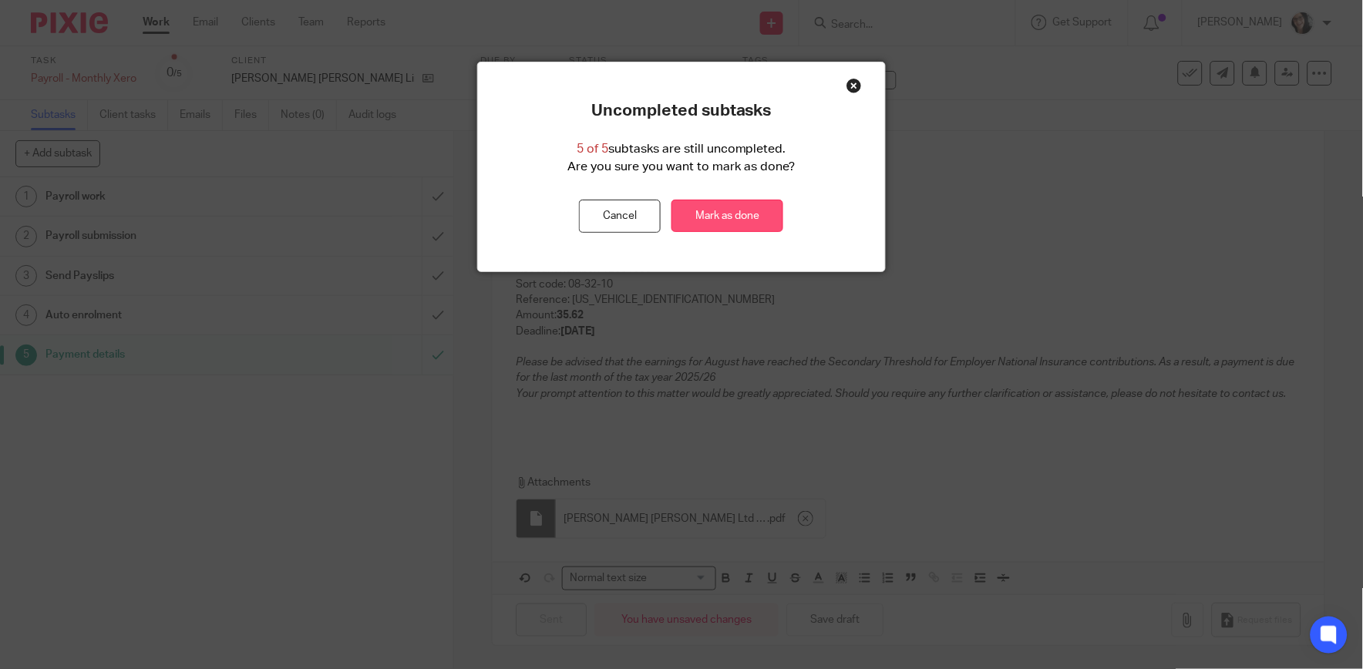
click at [737, 217] on link "Mark as done" at bounding box center [728, 216] width 112 height 33
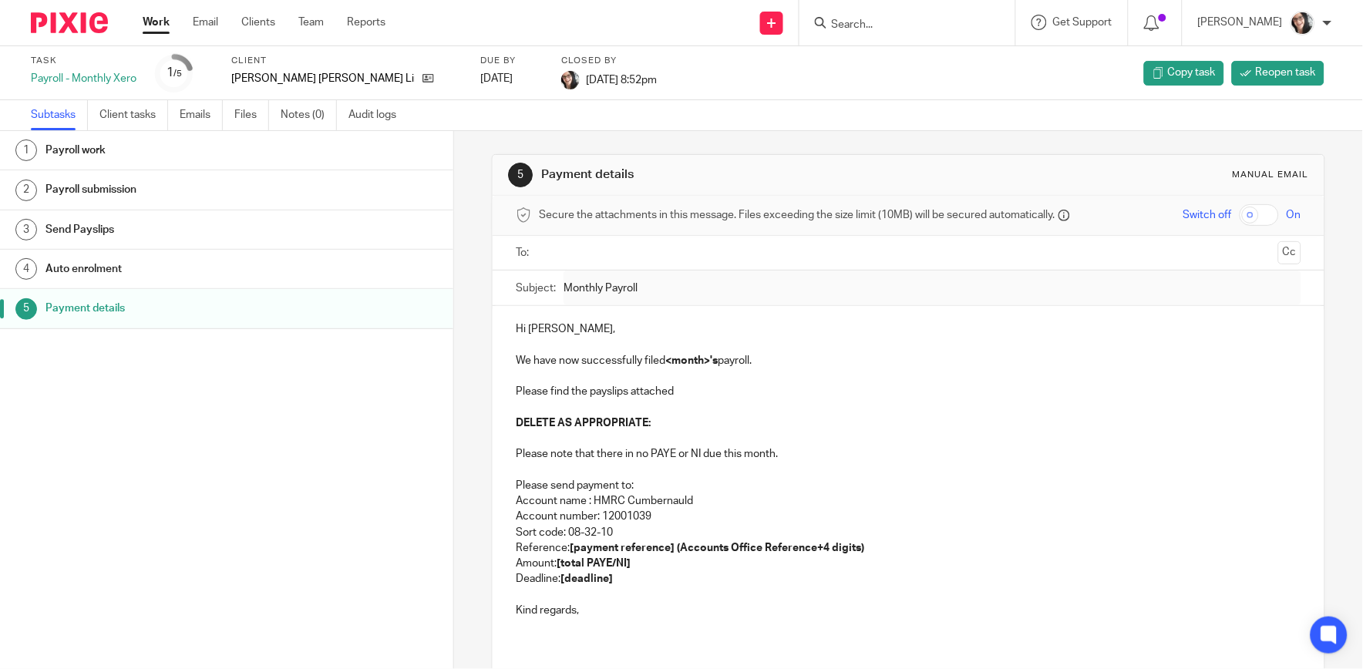
click at [159, 23] on link "Work" at bounding box center [156, 22] width 27 height 15
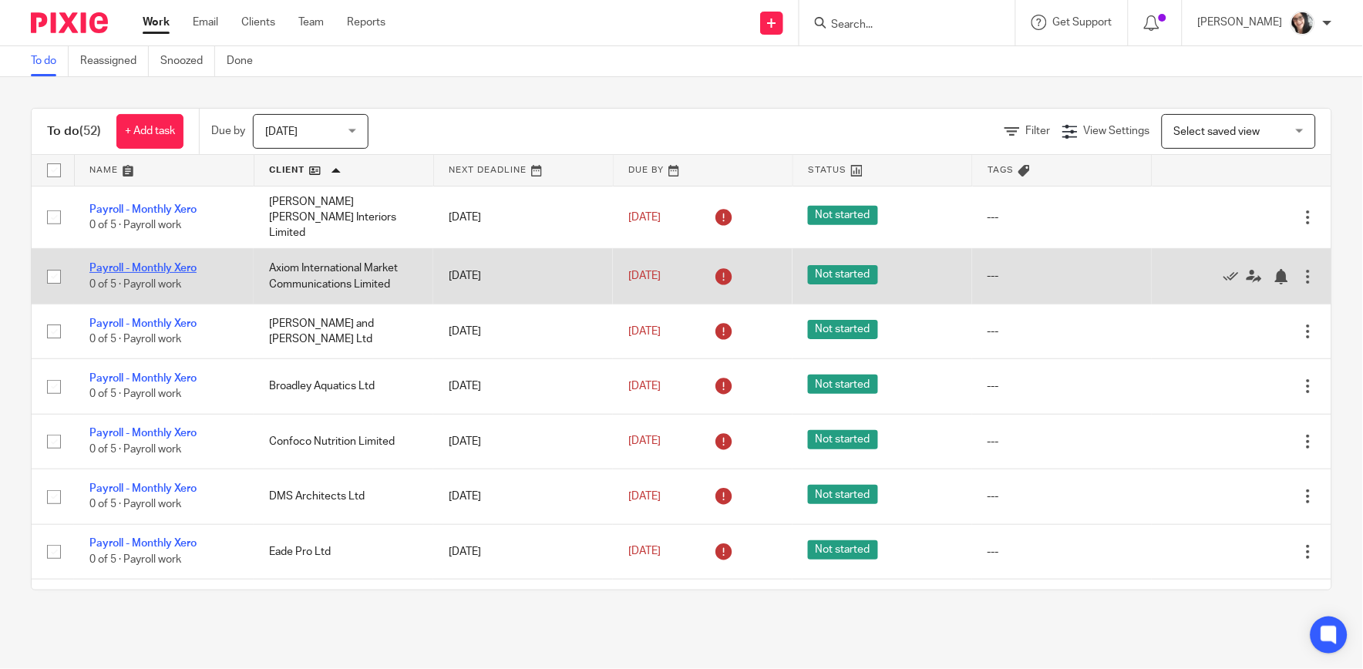
click at [160, 263] on link "Payroll - Monthly Xero" at bounding box center [142, 268] width 107 height 11
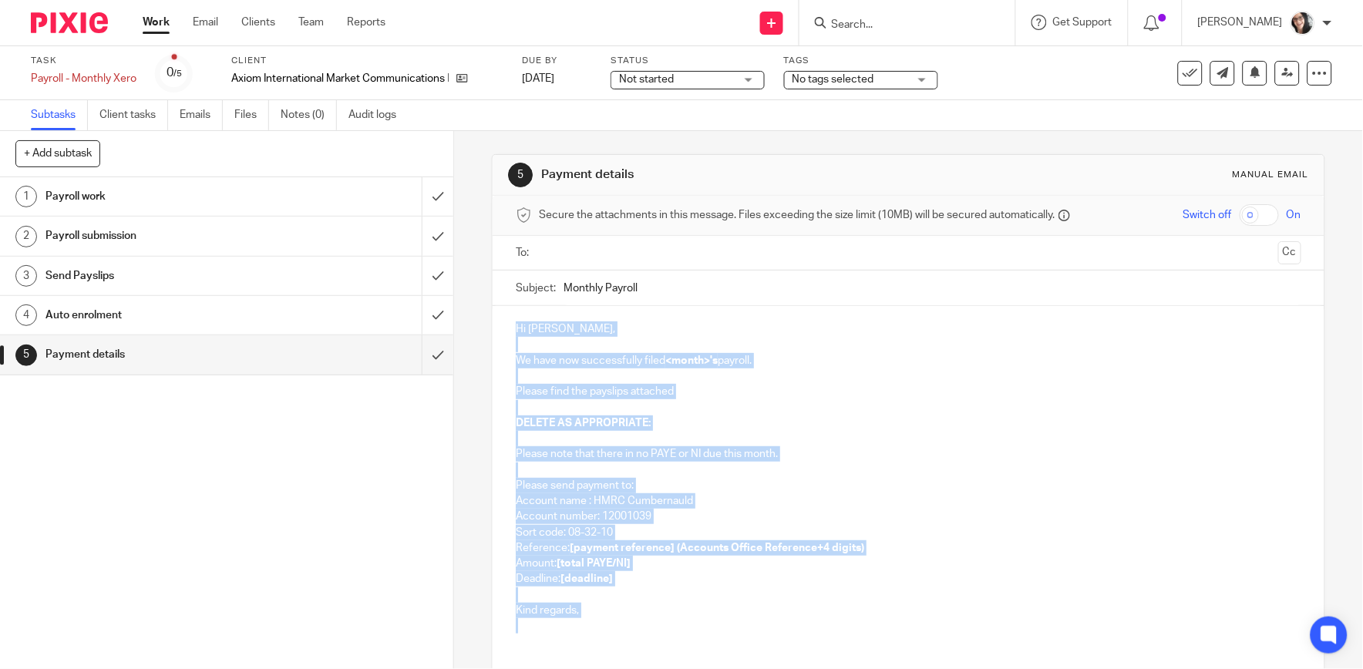
drag, startPoint x: 585, startPoint y: 634, endPoint x: 490, endPoint y: 318, distance: 329.3
click at [493, 318] on div "Hi Alex, We have now successfully filed <month>'s payroll. Please find the pays…" at bounding box center [908, 475] width 831 height 339
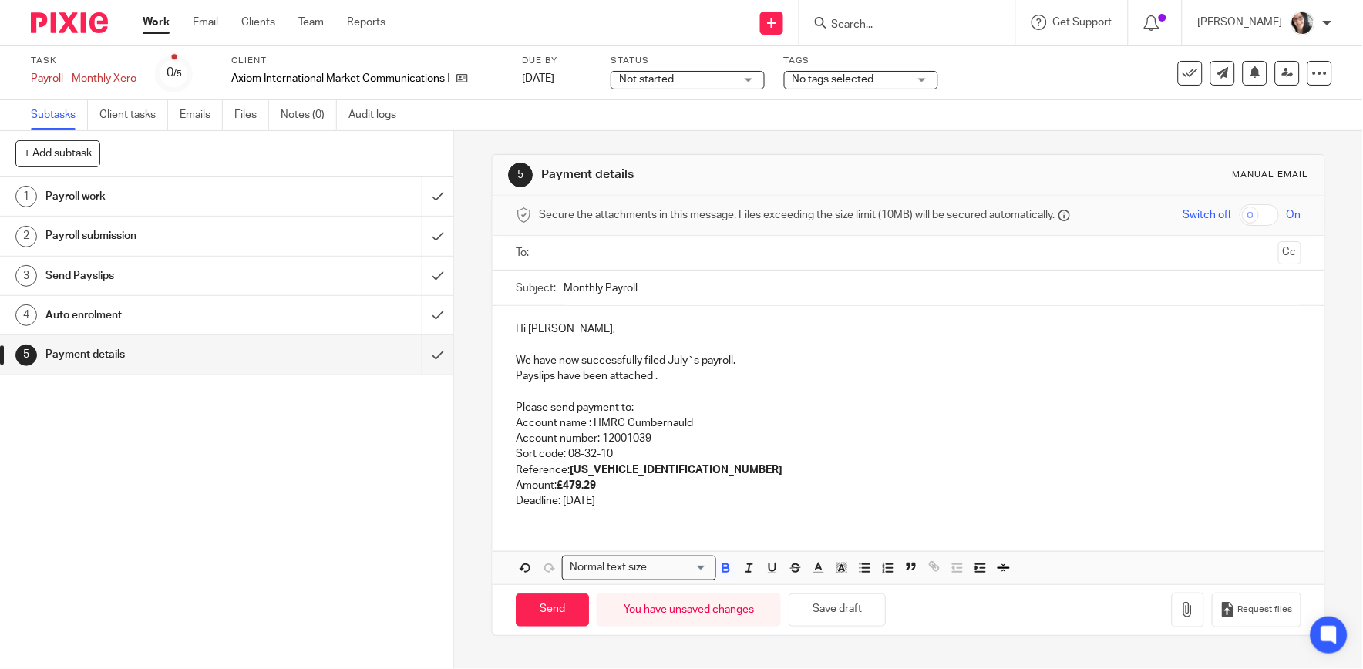
click at [676, 473] on p "Reference: 120PN001149692604" at bounding box center [908, 470] width 785 height 15
click at [620, 501] on p "Deadline: 22nd of August 2025" at bounding box center [908, 501] width 785 height 15
click at [733, 497] on p "Deadline: 22nd of September 2025" at bounding box center [908, 501] width 785 height 15
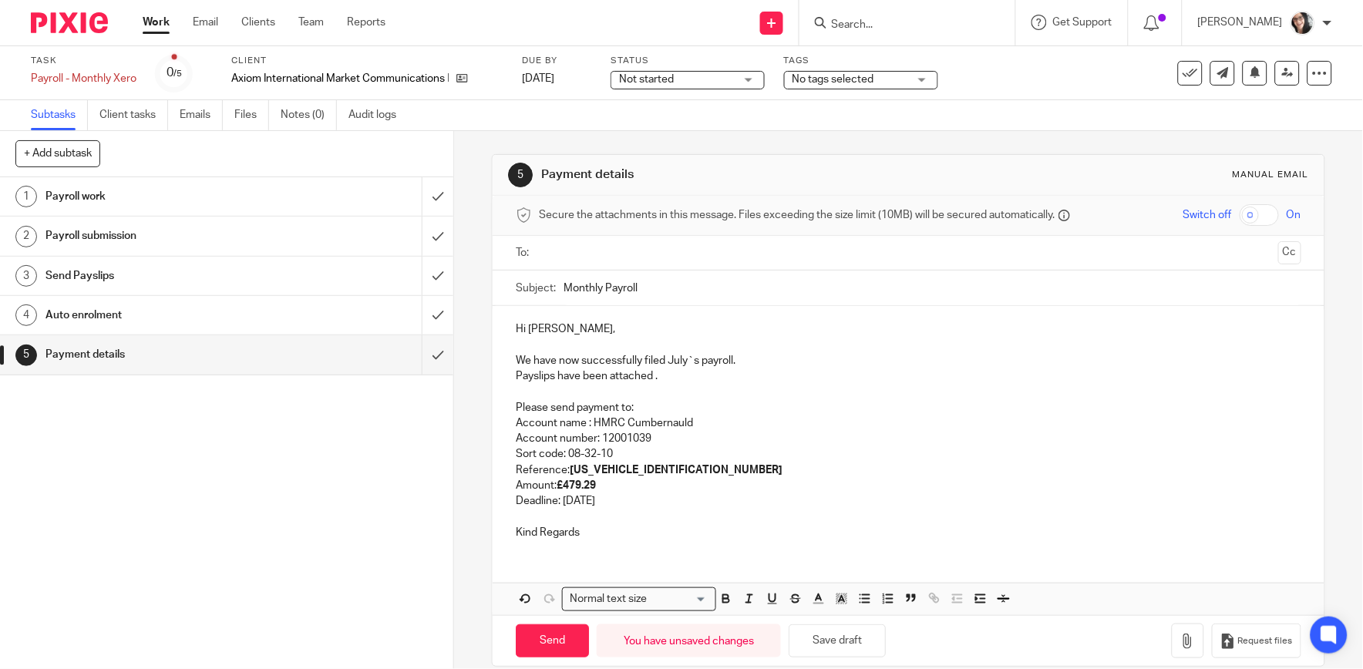
click at [679, 360] on p "We have now successfully filed July`s payroll." at bounding box center [908, 360] width 785 height 15
click at [690, 288] on input "Monthly Payroll" at bounding box center [932, 288] width 737 height 35
type input "Monthly Payroll August"
click at [661, 257] on input "text" at bounding box center [907, 253] width 727 height 18
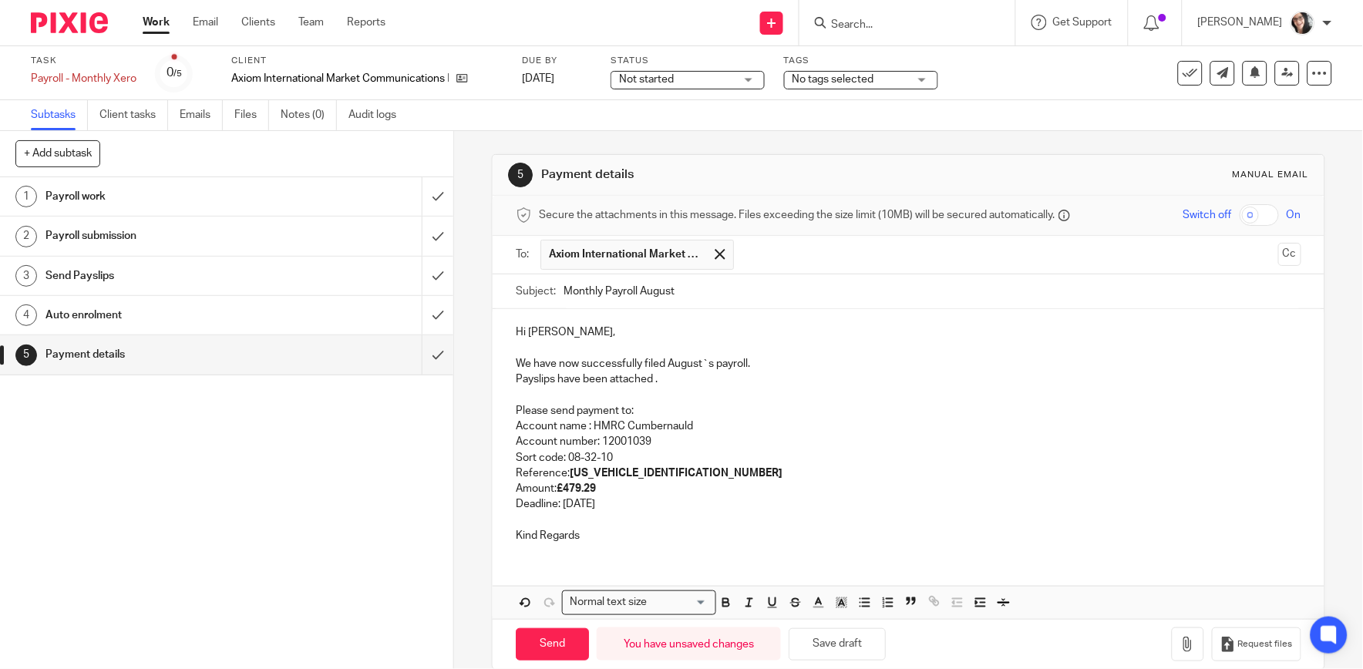
scroll to position [25, 0]
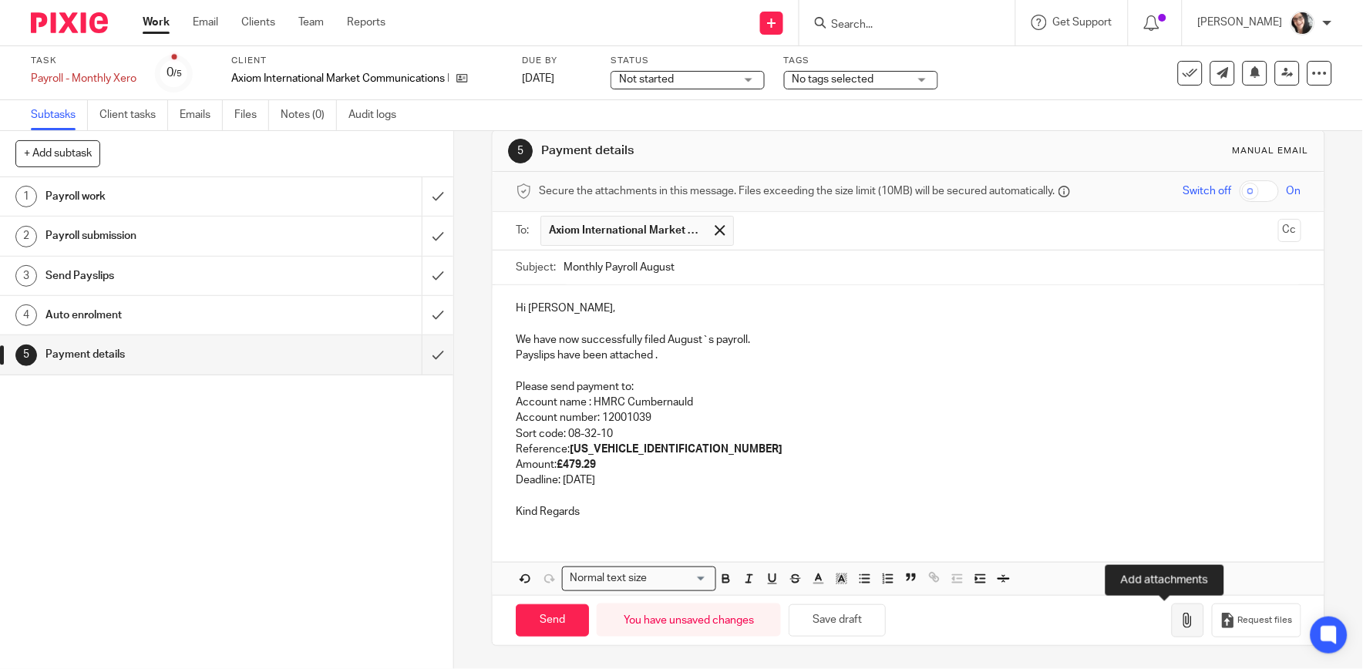
click at [1181, 615] on icon "button" at bounding box center [1188, 620] width 15 height 15
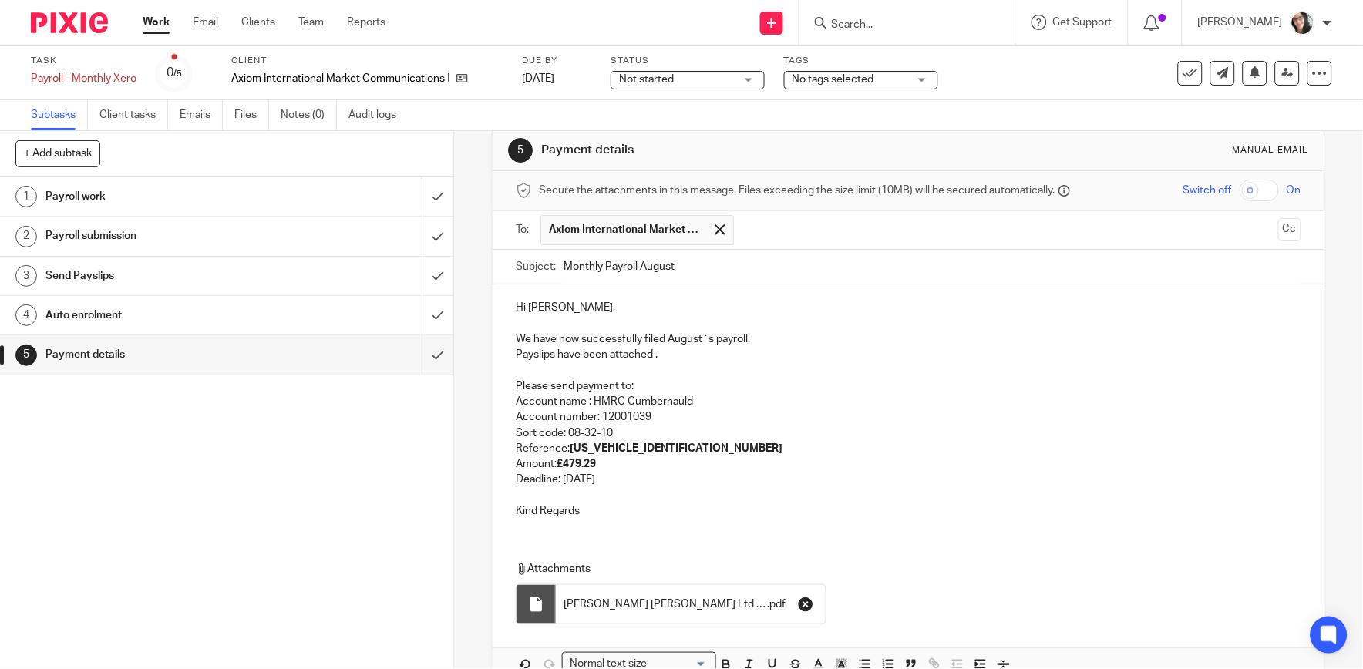
click at [798, 600] on icon "button" at bounding box center [805, 604] width 15 height 15
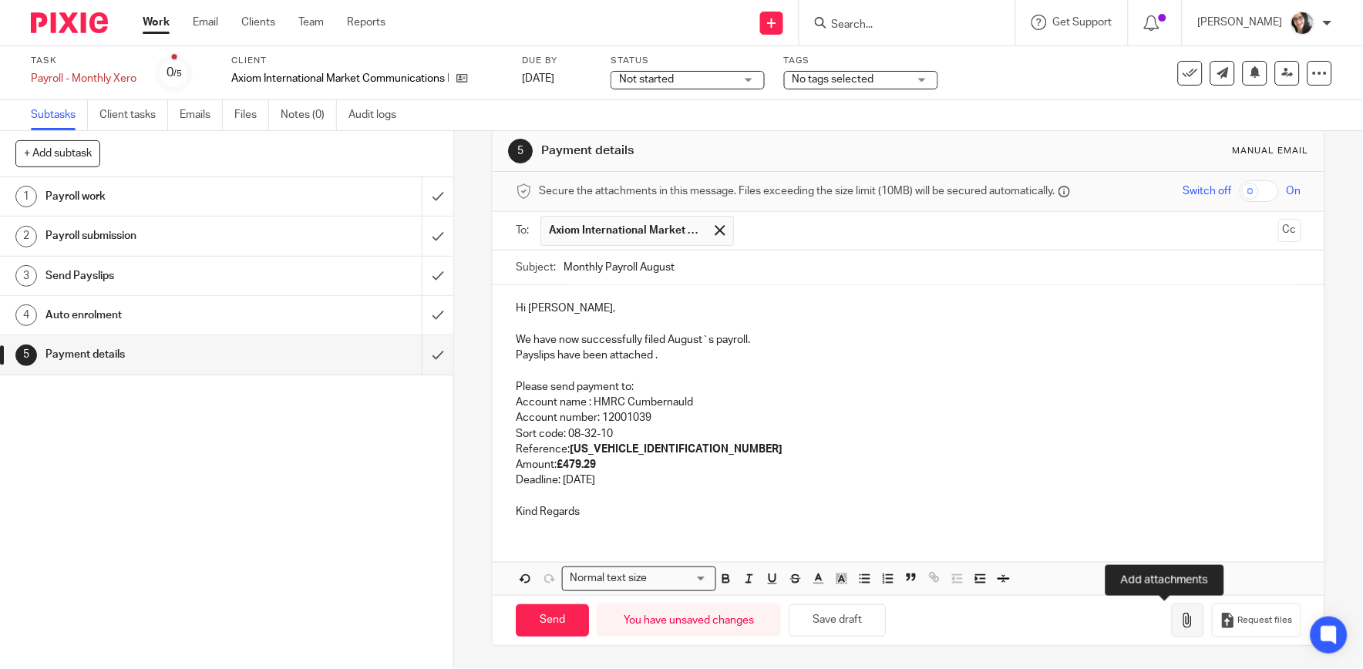
click at [1181, 625] on icon "button" at bounding box center [1188, 620] width 15 height 15
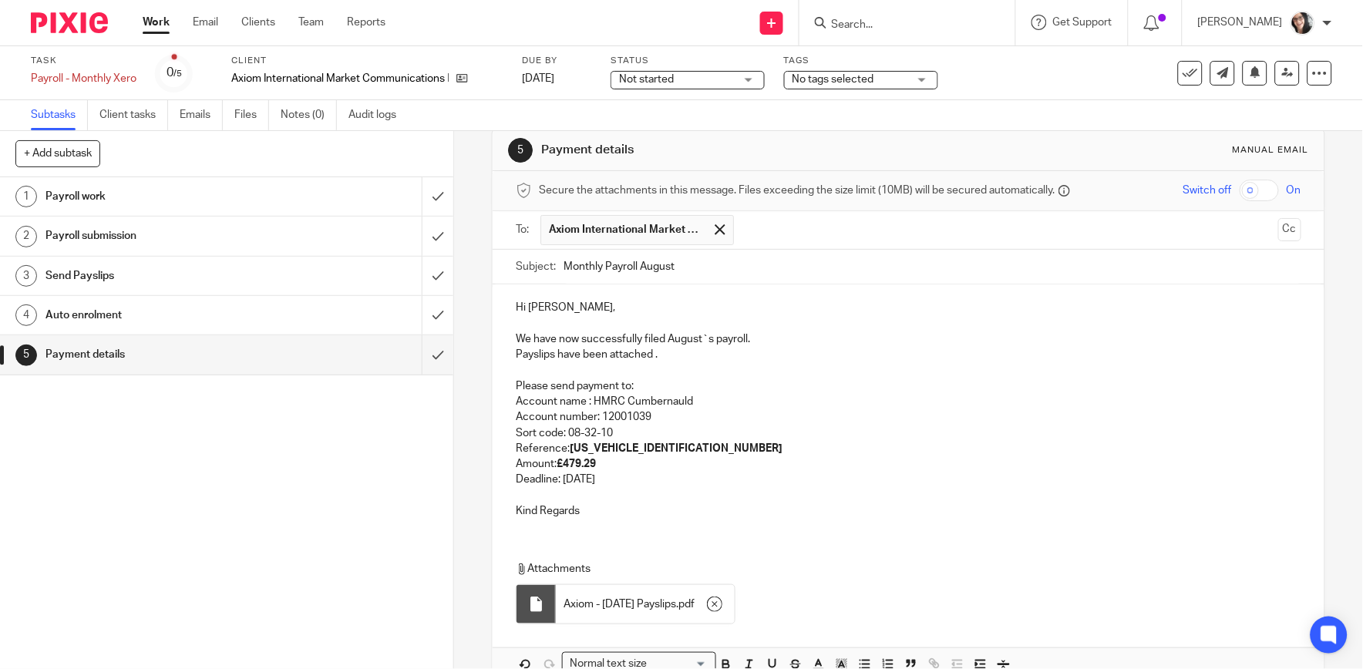
scroll to position [111, 0]
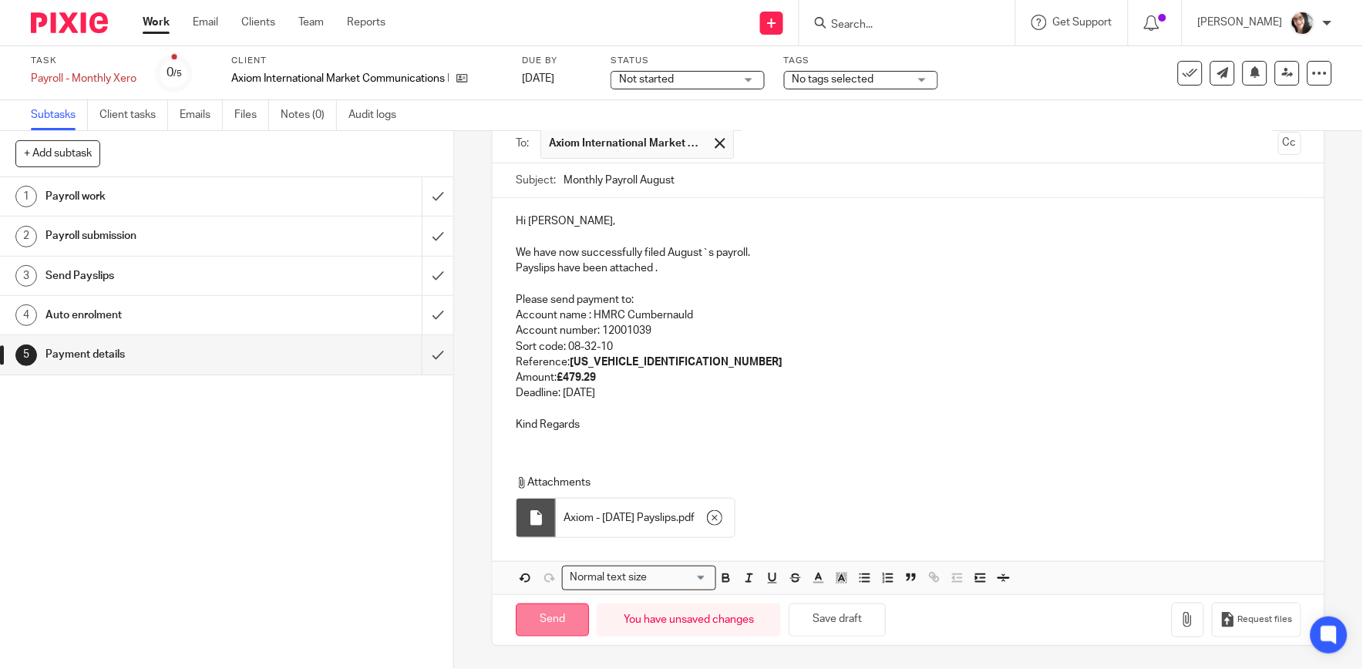
click at [574, 619] on input "Send" at bounding box center [552, 620] width 73 height 33
type input "Sent"
